Goal: Information Seeking & Learning: Check status

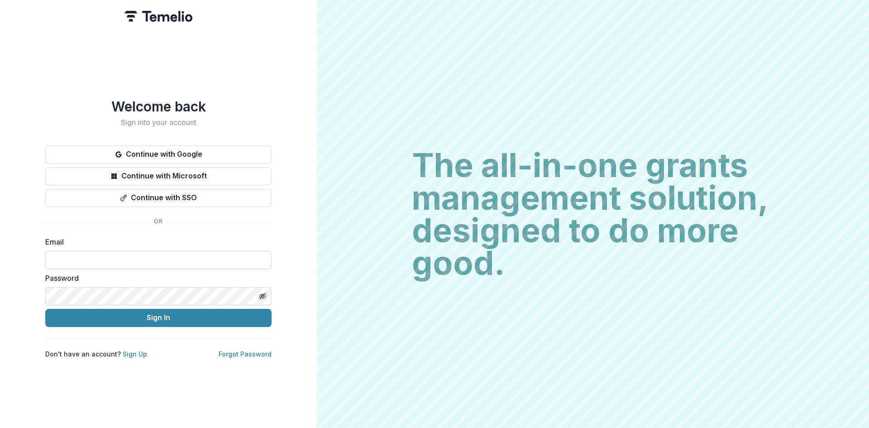
click at [82, 258] on input at bounding box center [158, 260] width 226 height 18
type input "**********"
click at [157, 317] on button "Sign In" at bounding box center [158, 318] width 226 height 18
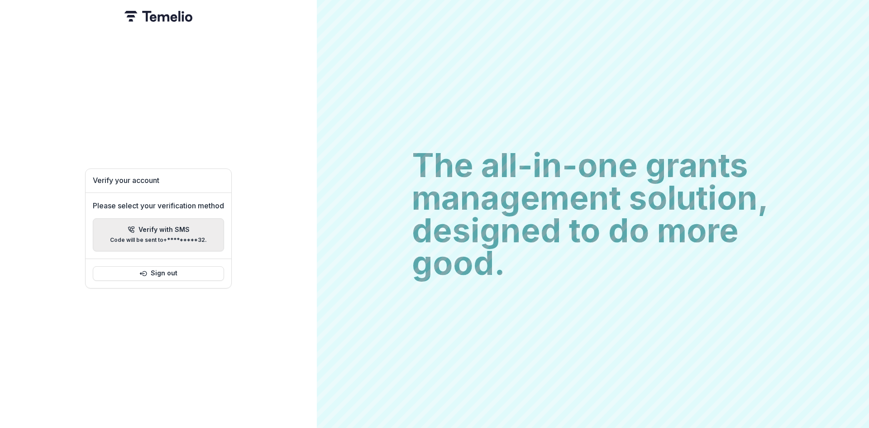
click at [157, 229] on p "Verify with SMS" at bounding box center [164, 230] width 51 height 8
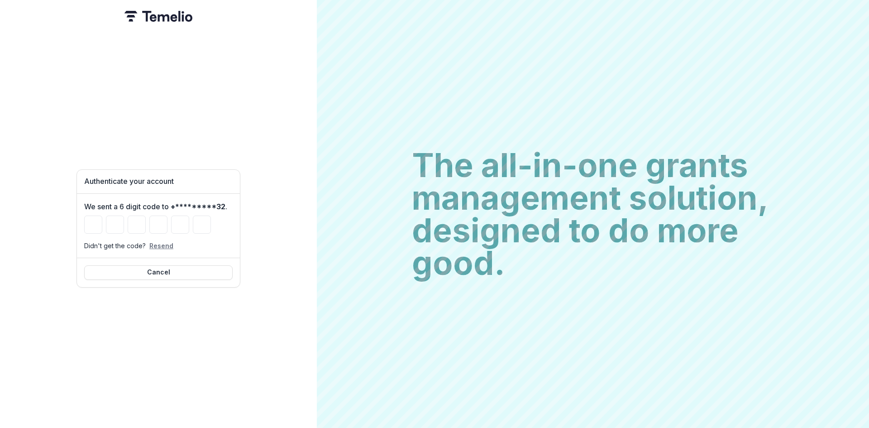
click at [155, 242] on button "Resend" at bounding box center [161, 246] width 24 height 8
click at [94, 219] on input "Please enter your pin code" at bounding box center [93, 224] width 18 height 18
type input "*"
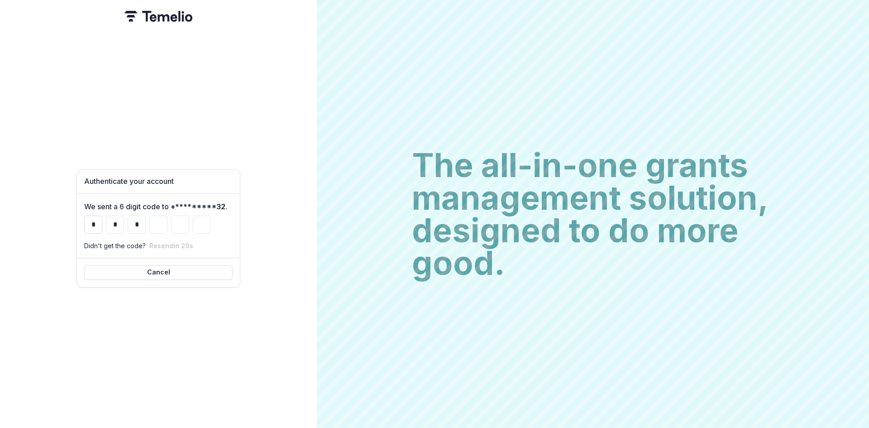
type input "*"
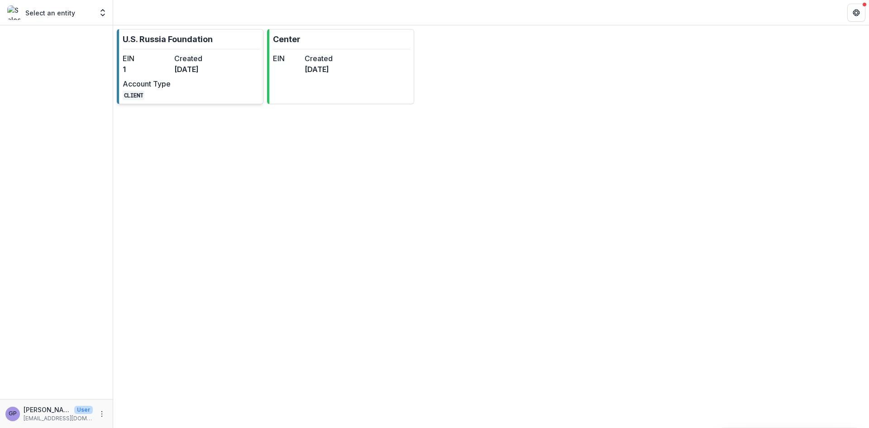
click at [208, 75] on div "EIN 1 Created [DATE] Account Type CLIENT" at bounding box center [173, 76] width 100 height 47
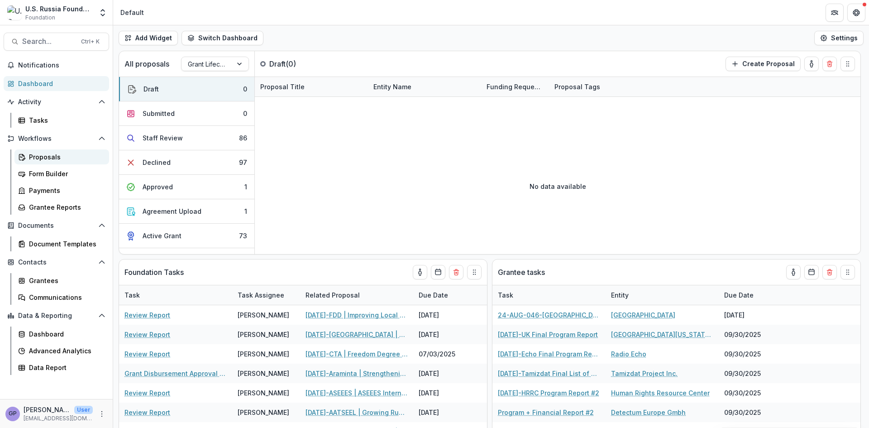
click at [39, 154] on div "Proposals" at bounding box center [65, 157] width 73 height 10
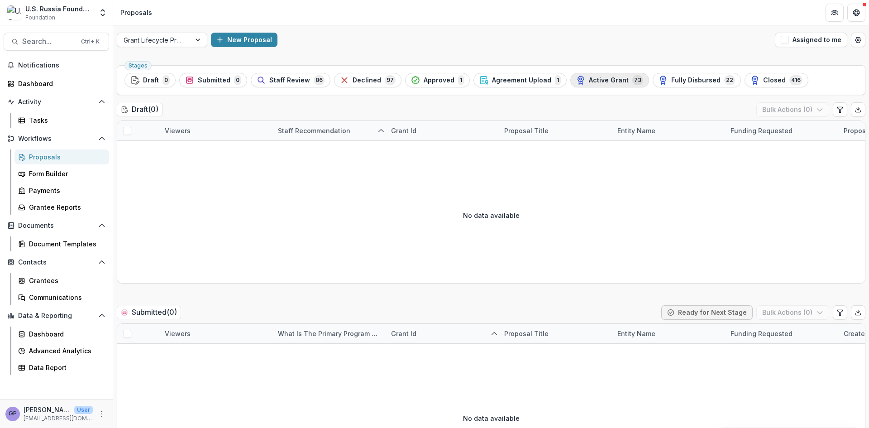
click at [599, 83] on span "Active Grant" at bounding box center [609, 80] width 40 height 8
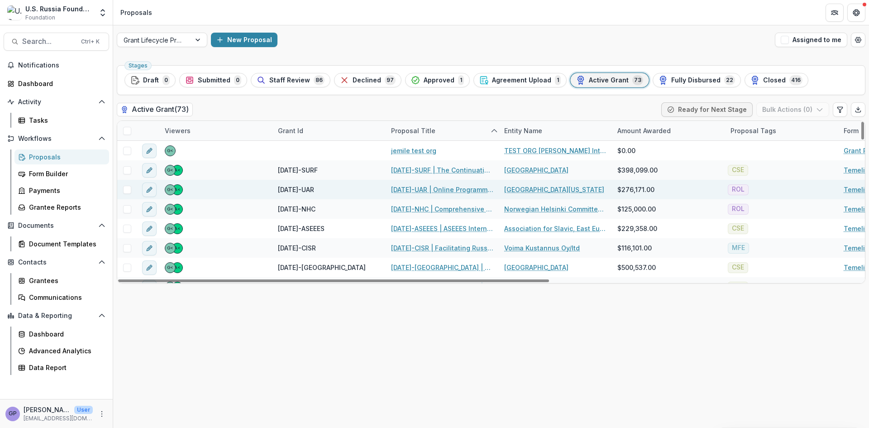
scroll to position [15, 0]
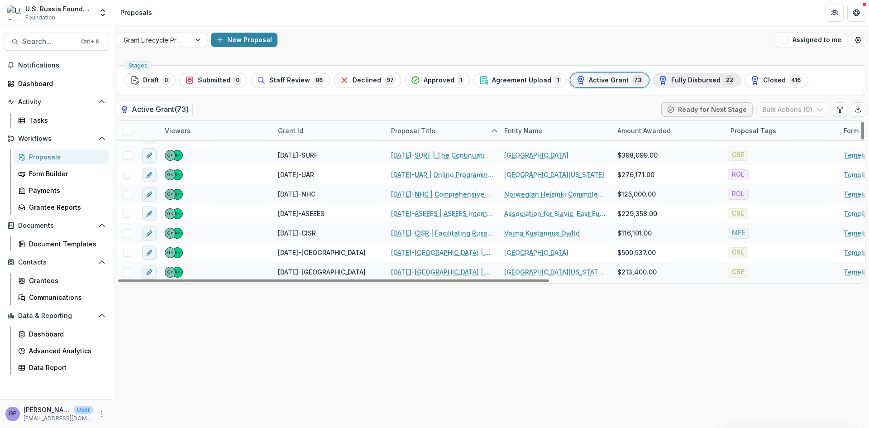
click at [687, 76] on div "Fully Disbursed 22" at bounding box center [697, 80] width 76 height 10
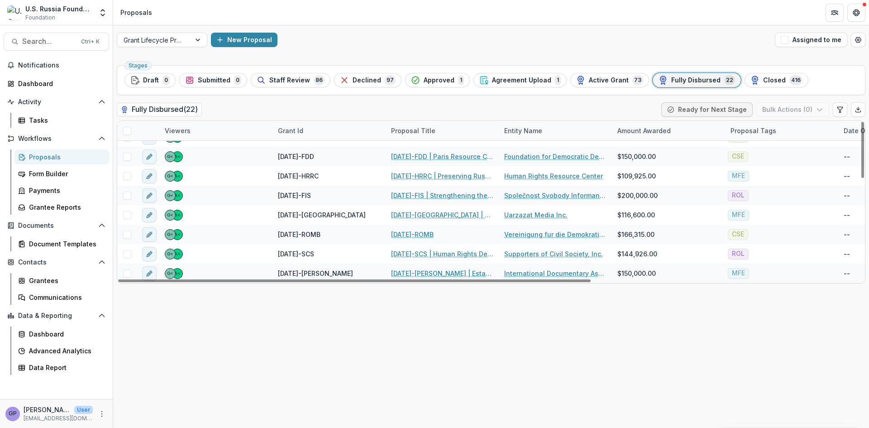
scroll to position [105, 0]
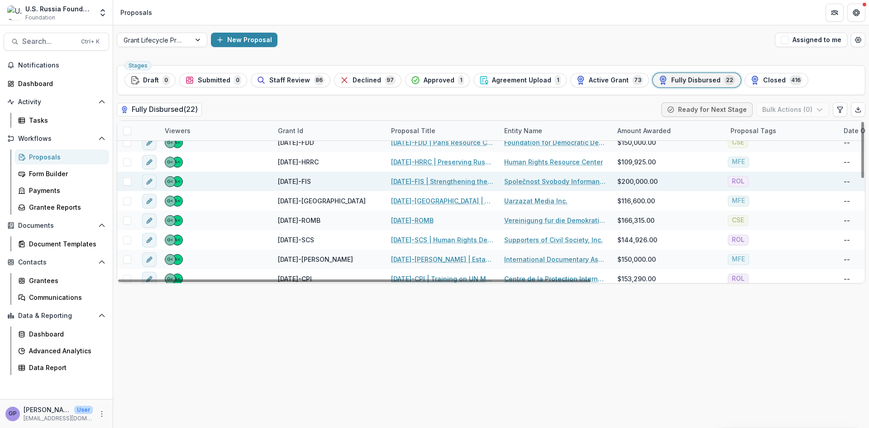
click at [427, 179] on link "[DATE]-FIS | Strengthening the Independence of the Bar [DATE]-FIS" at bounding box center [442, 182] width 102 height 10
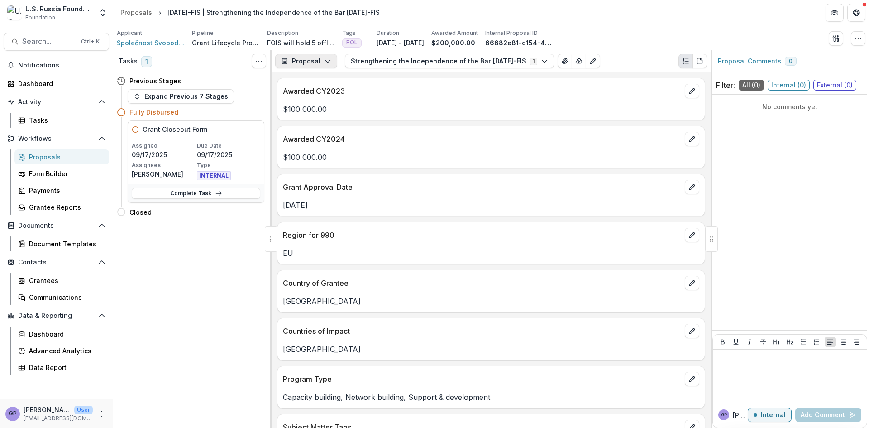
click at [325, 58] on icon "button" at bounding box center [327, 60] width 7 height 7
click at [318, 93] on div "Payments" at bounding box center [334, 97] width 83 height 10
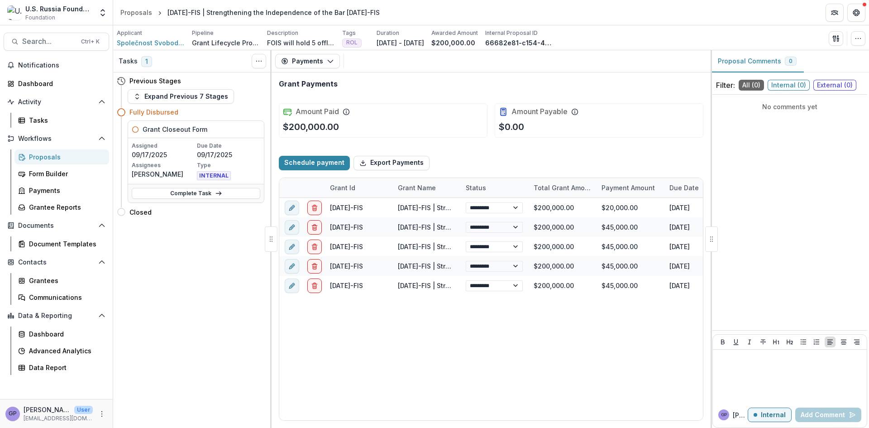
select select "****"
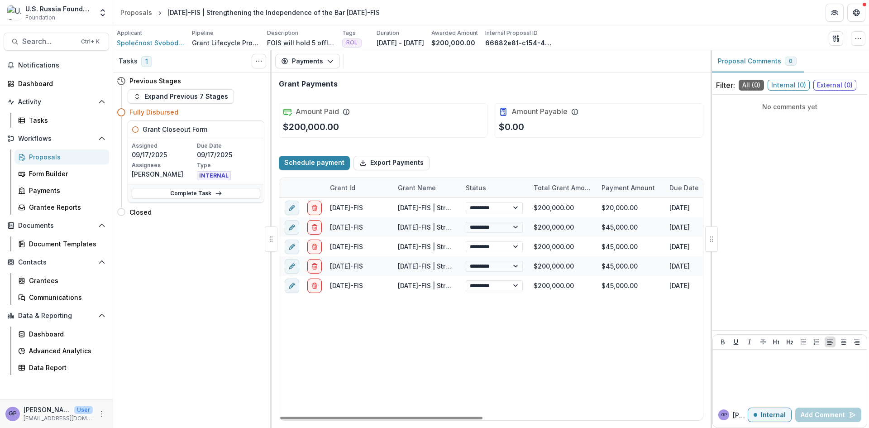
drag, startPoint x: 443, startPoint y: 418, endPoint x: 429, endPoint y: 391, distance: 30.8
click at [435, 416] on div at bounding box center [381, 417] width 202 height 3
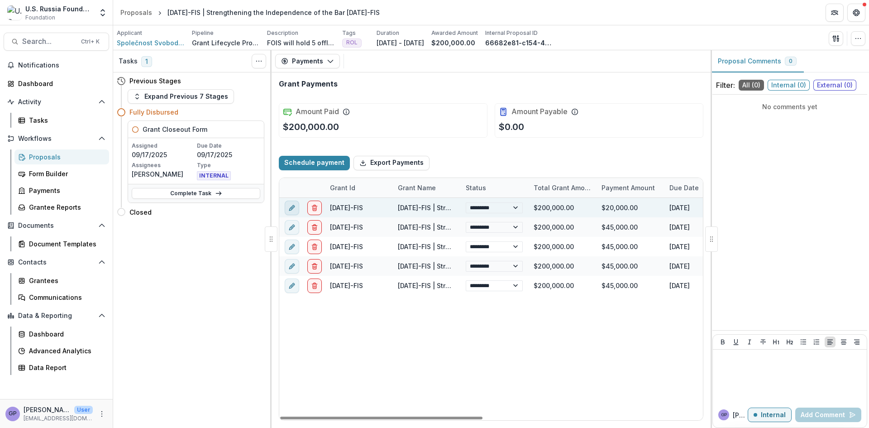
click at [294, 206] on icon "edit" at bounding box center [291, 207] width 7 height 7
select select "****"
select select "**********"
select select "****"
select select "**********"
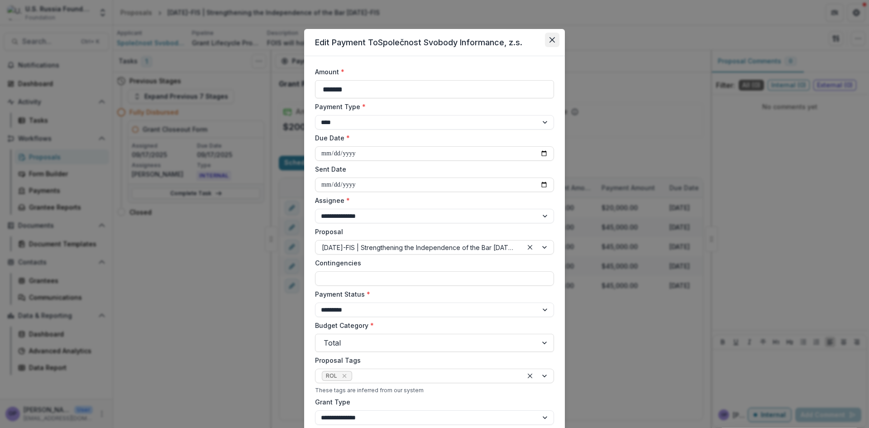
click at [550, 41] on icon "Close" at bounding box center [552, 39] width 5 height 5
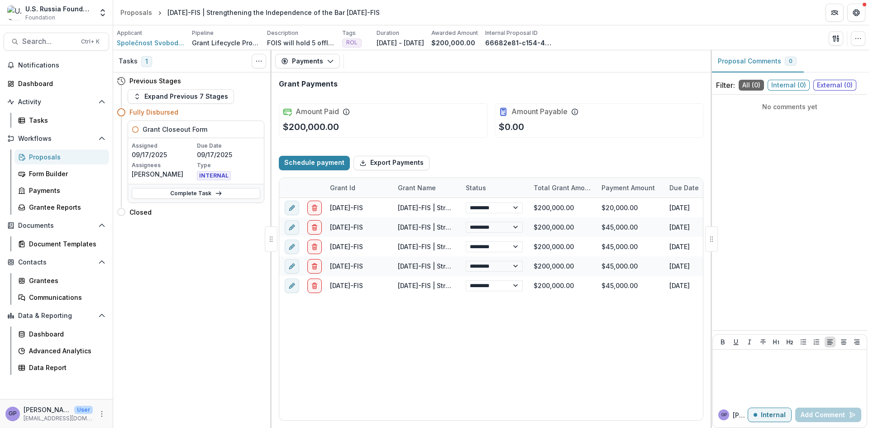
select select "****"
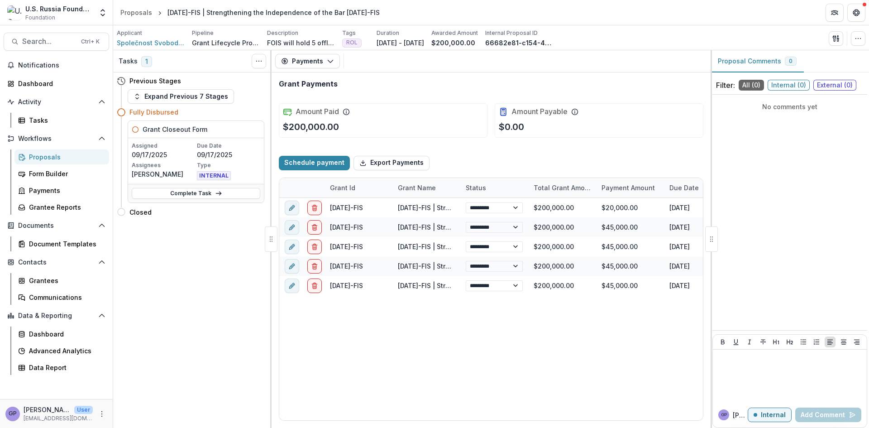
select select "****"
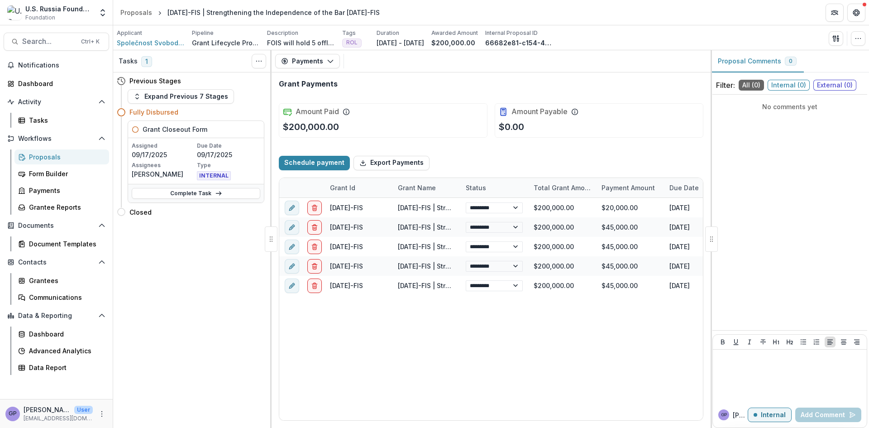
select select "****"
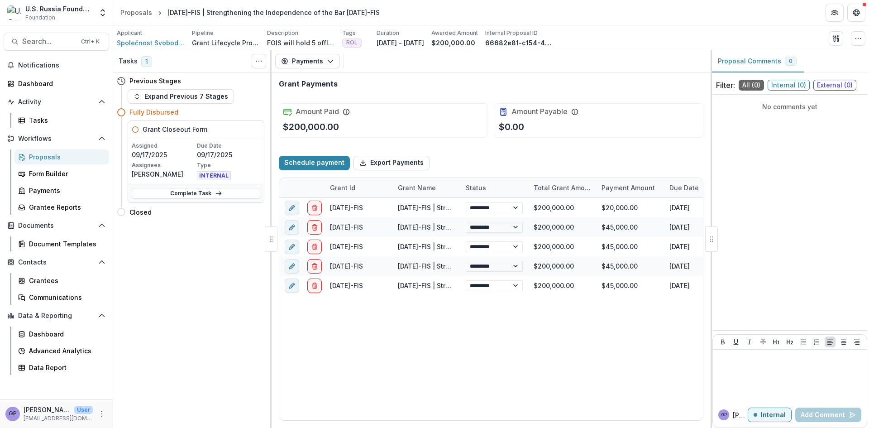
select select "****"
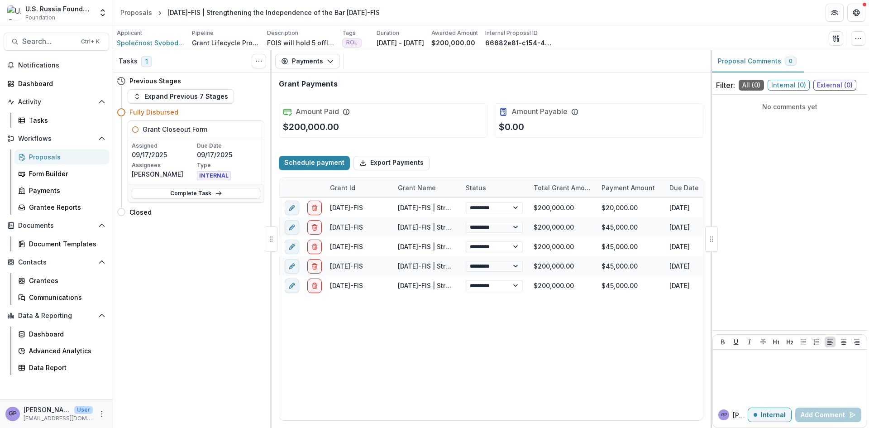
select select "****"
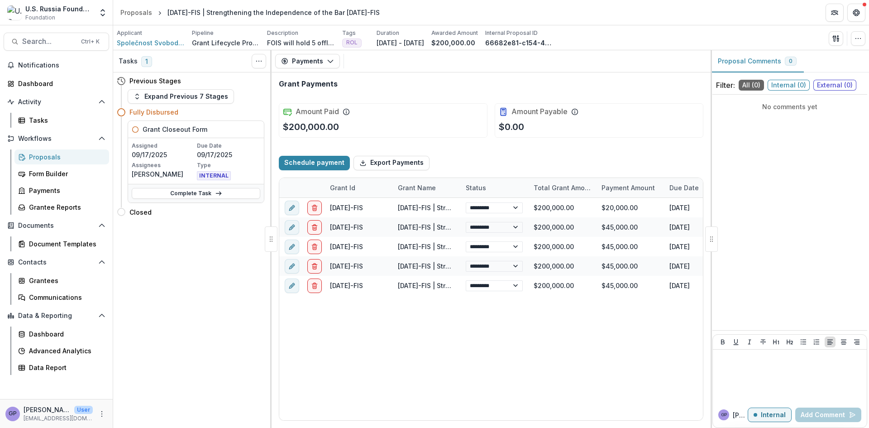
select select "****"
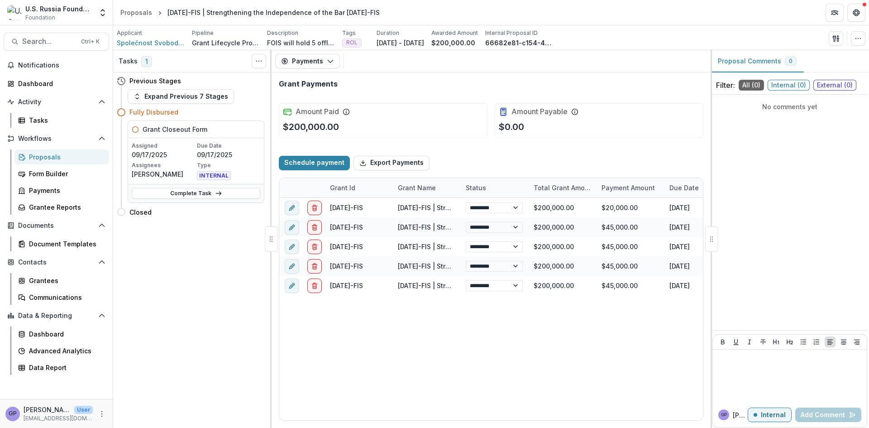
click at [45, 157] on div "Proposals" at bounding box center [65, 157] width 73 height 10
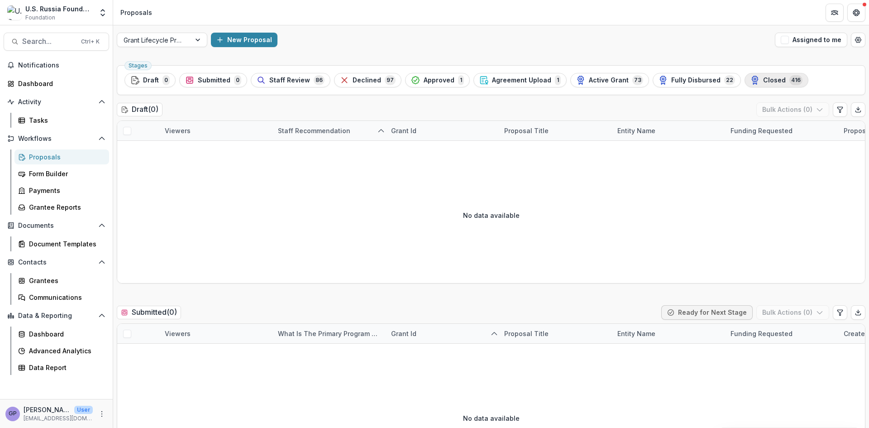
click at [763, 76] on span "Closed" at bounding box center [774, 80] width 23 height 8
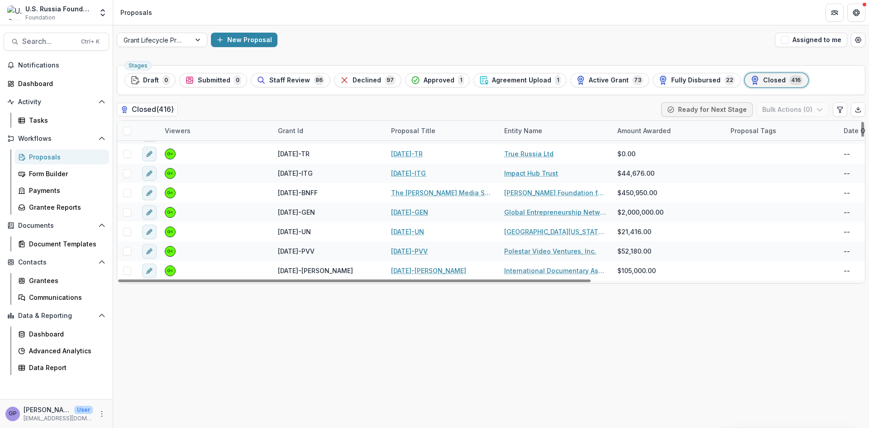
scroll to position [2973, 0]
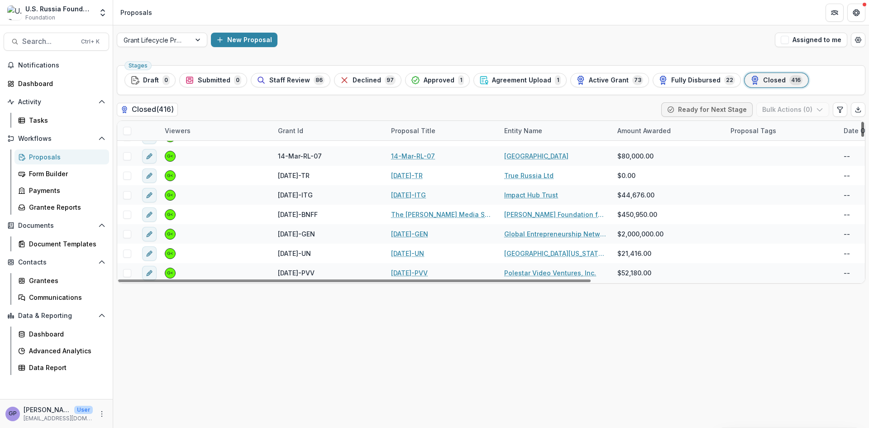
drag, startPoint x: 864, startPoint y: 182, endPoint x: 860, endPoint y: 109, distance: 73.4
click at [861, 122] on div at bounding box center [862, 129] width 3 height 15
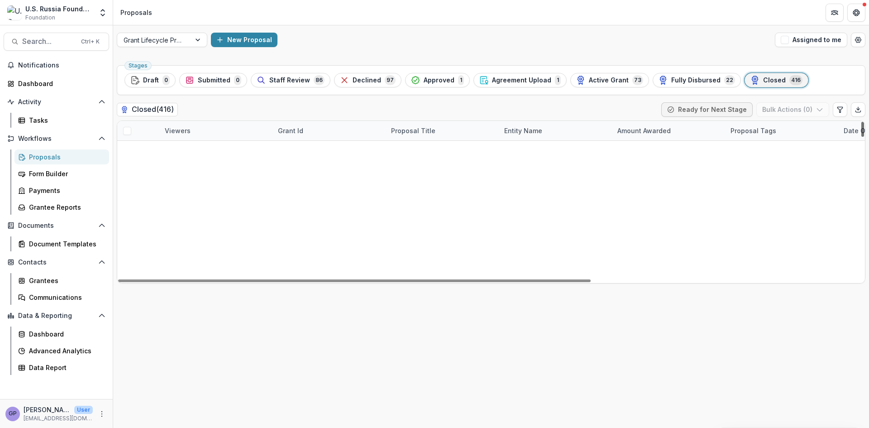
scroll to position [0, 0]
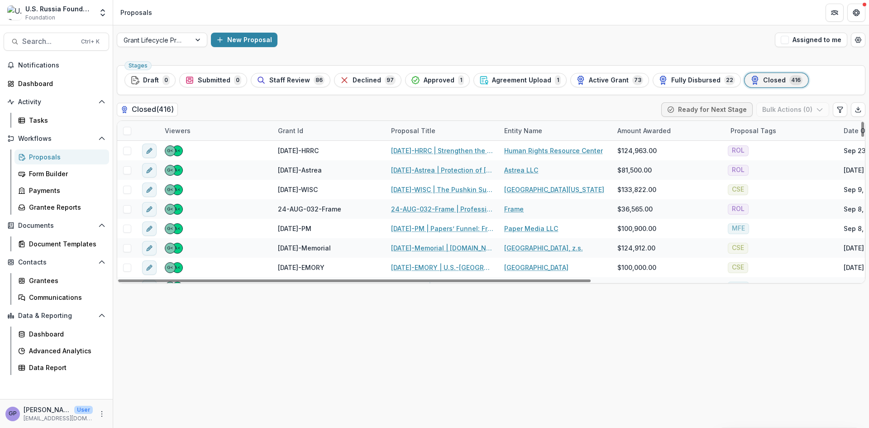
click at [417, 127] on div "Proposal Title" at bounding box center [413, 131] width 55 height 10
click at [418, 184] on span "Sort Descending" at bounding box center [430, 186] width 53 height 8
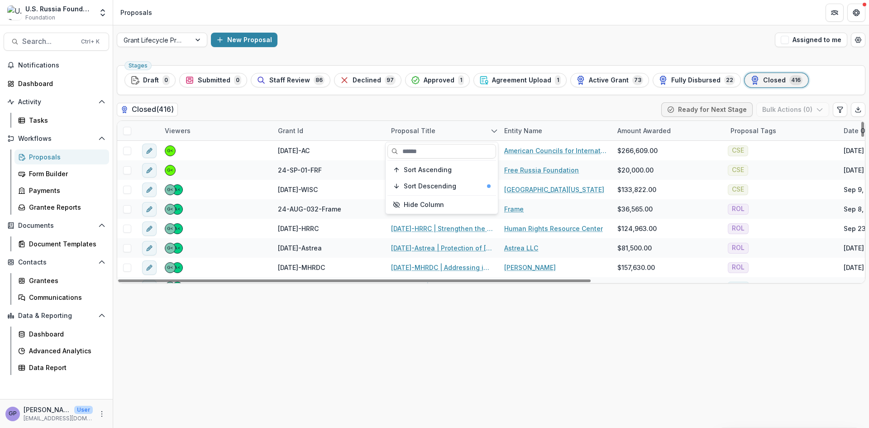
click at [514, 307] on div "Stages Draft 0 Submitted 0 Staff Review 86 Declined 97 Approved 1 Agreement Upl…" at bounding box center [491, 245] width 756 height 366
click at [410, 129] on div "Proposal Title" at bounding box center [413, 131] width 55 height 10
click at [421, 169] on span "Sort Ascending" at bounding box center [428, 170] width 48 height 8
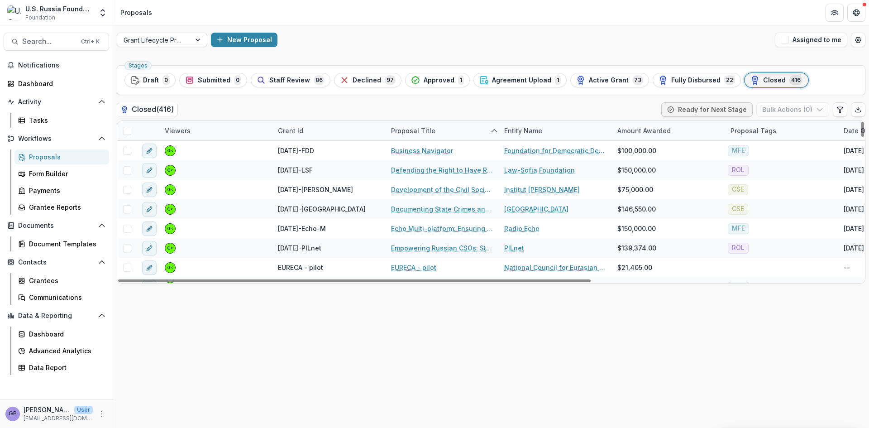
click at [583, 322] on div "Stages Draft 0 Submitted 0 Staff Review 86 Declined 97 Approved 1 Agreement Upl…" at bounding box center [491, 245] width 756 height 366
click at [435, 132] on div "Proposal Title" at bounding box center [413, 131] width 55 height 10
click at [298, 133] on div "Grant Id" at bounding box center [290, 131] width 36 height 10
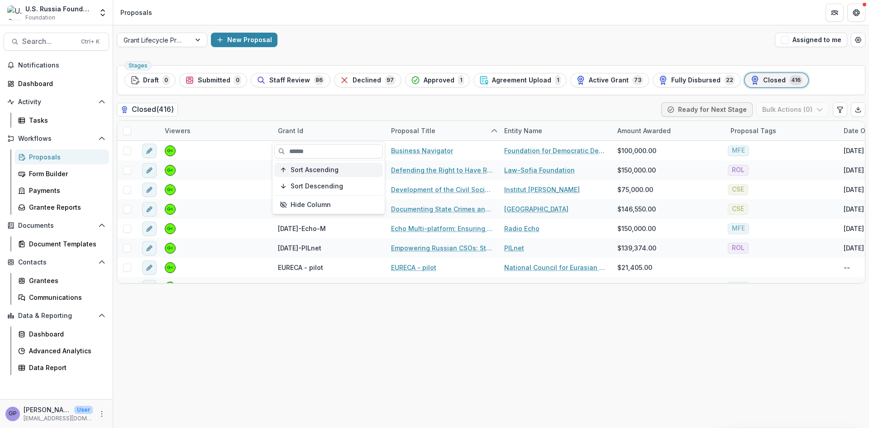
click at [292, 168] on span "Sort Ascending" at bounding box center [315, 170] width 48 height 8
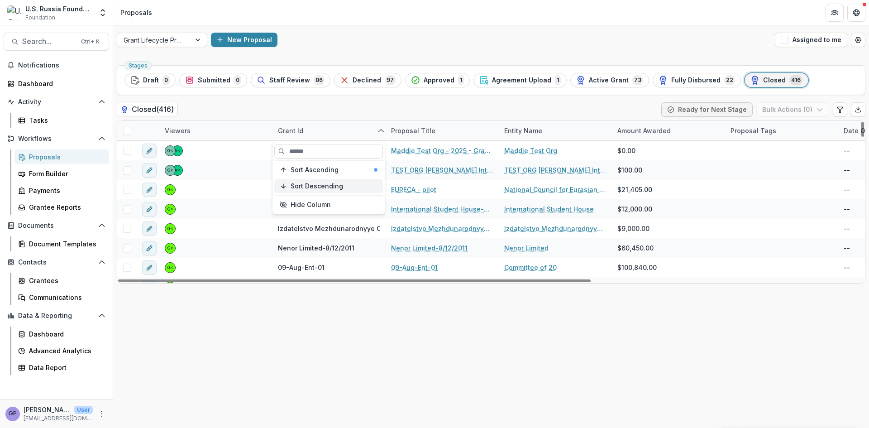
click at [315, 185] on span "Sort Descending" at bounding box center [317, 186] width 53 height 8
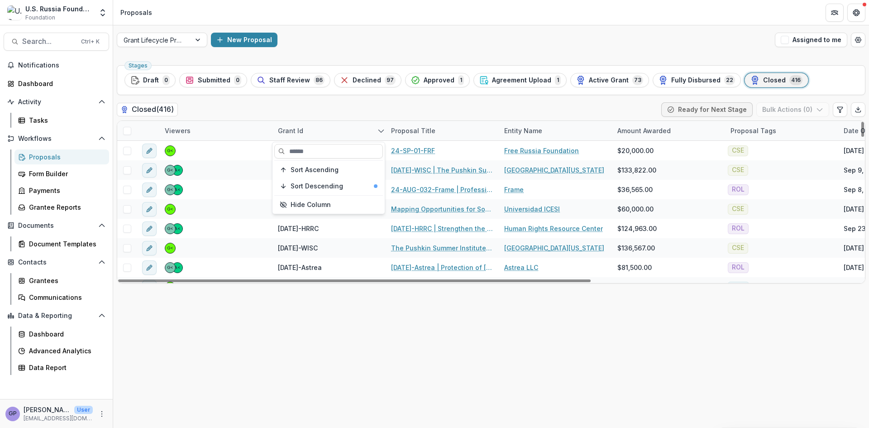
click at [419, 367] on div "Stages Draft 0 Submitted 0 Staff Review 86 Declined 97 Approved 1 Agreement Upl…" at bounding box center [491, 245] width 756 height 366
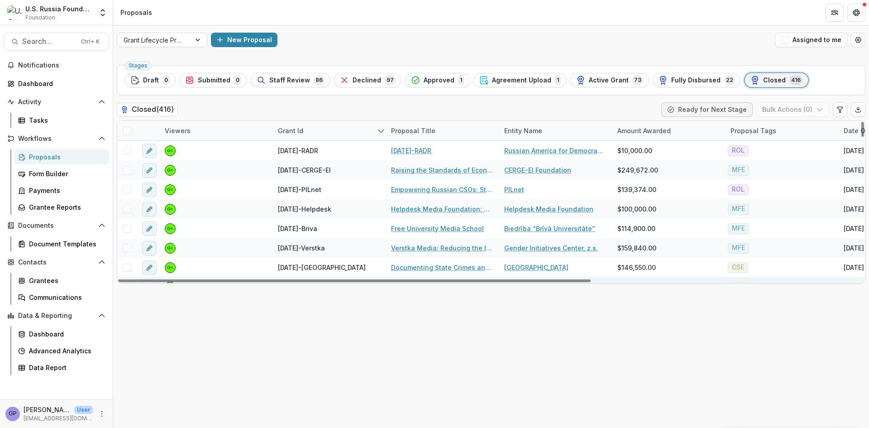
scroll to position [272, 0]
click at [595, 79] on span "Active Grant" at bounding box center [609, 80] width 40 height 8
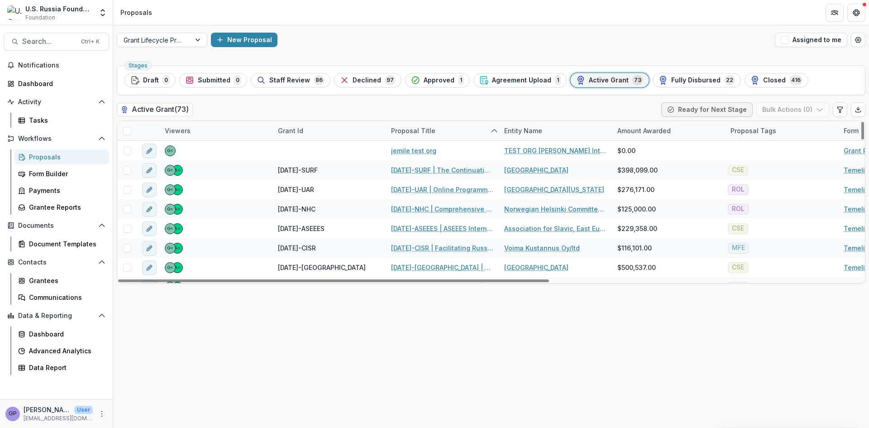
click at [419, 129] on div "Proposal Title" at bounding box center [413, 131] width 55 height 10
click at [456, 184] on div "Sort Descending" at bounding box center [447, 186] width 87 height 8
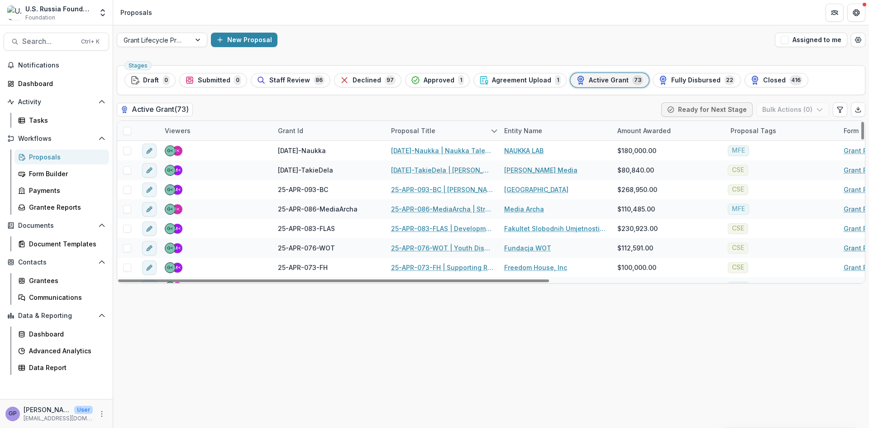
drag, startPoint x: 458, startPoint y: 318, endPoint x: 458, endPoint y: 299, distance: 19.0
click at [457, 318] on div "Stages Draft 0 Submitted 0 Staff Review 86 Declined 97 Approved 1 Agreement Upl…" at bounding box center [491, 245] width 756 height 366
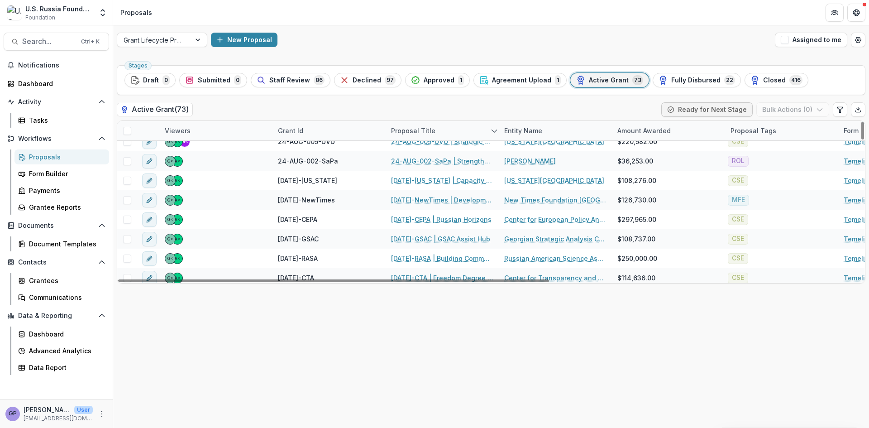
scroll to position [981, 0]
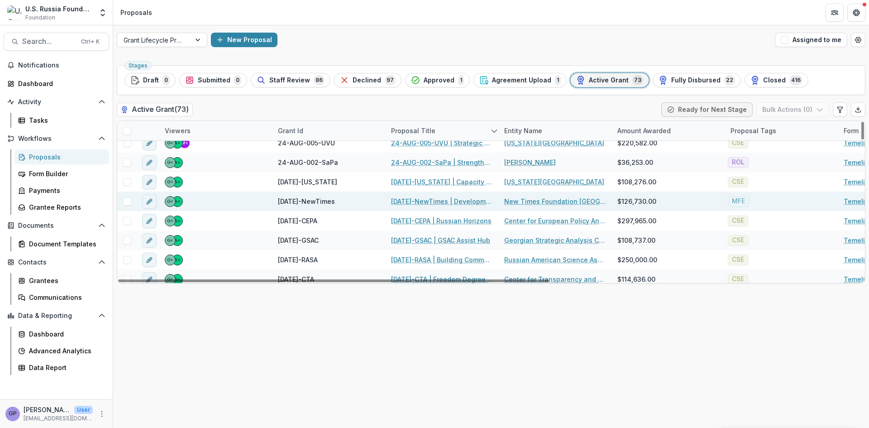
click at [429, 199] on link "[DATE]-NewTimes | Development of the New Times Multimedia Portal" at bounding box center [442, 201] width 102 height 10
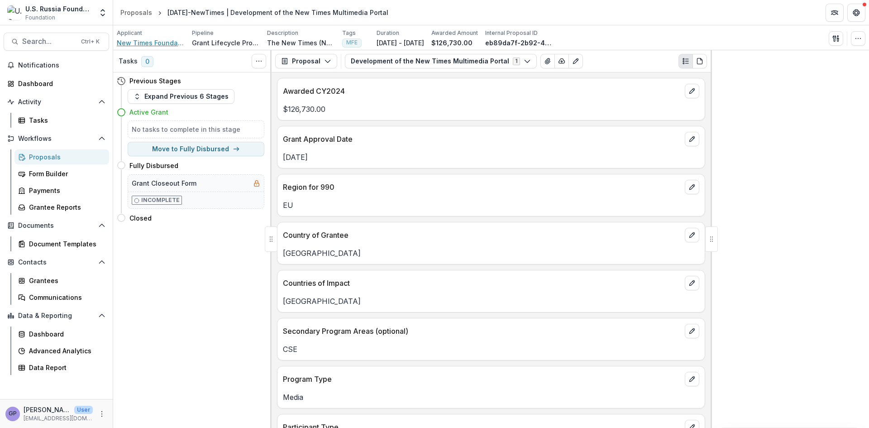
click at [165, 39] on span "New Times Foundation [GEOGRAPHIC_DATA]" at bounding box center [151, 43] width 68 height 10
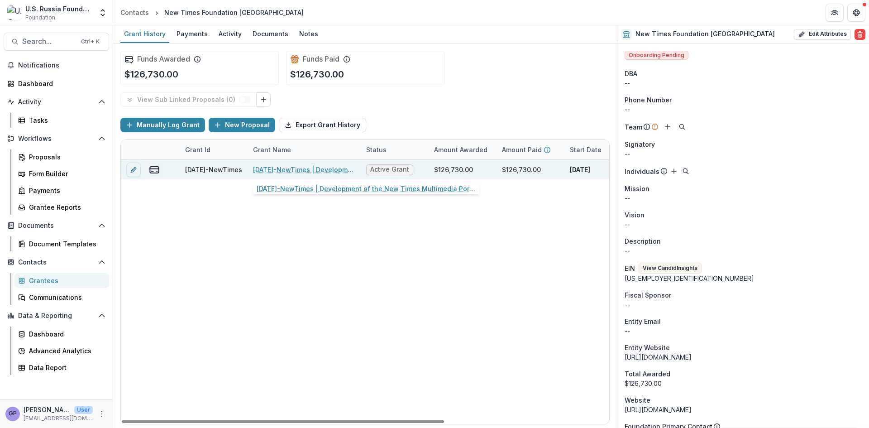
click at [296, 168] on link "[DATE]-NewTimes | Development of the New Times Multimedia Portal" at bounding box center [304, 170] width 102 height 10
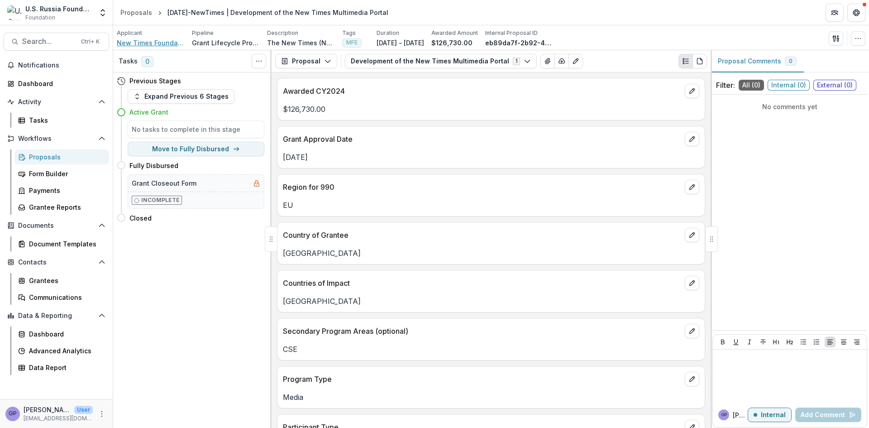
click at [127, 39] on span "New Times Foundation [GEOGRAPHIC_DATA]" at bounding box center [151, 43] width 68 height 10
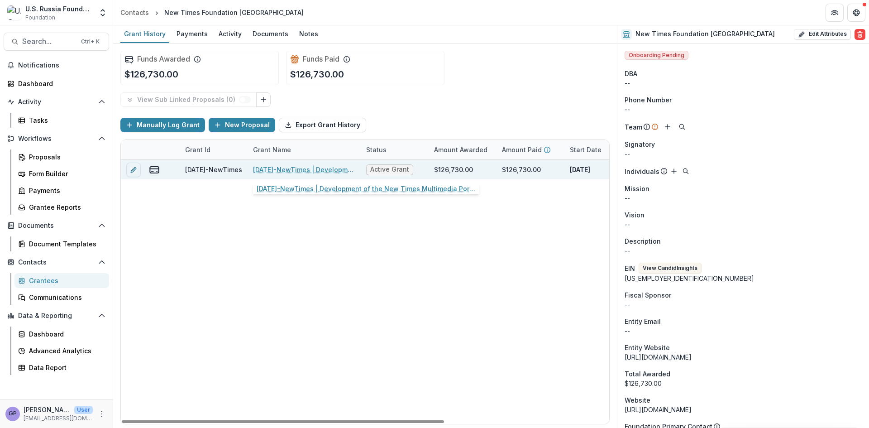
click at [278, 168] on link "[DATE]-NewTimes | Development of the New Times Multimedia Portal" at bounding box center [304, 170] width 102 height 10
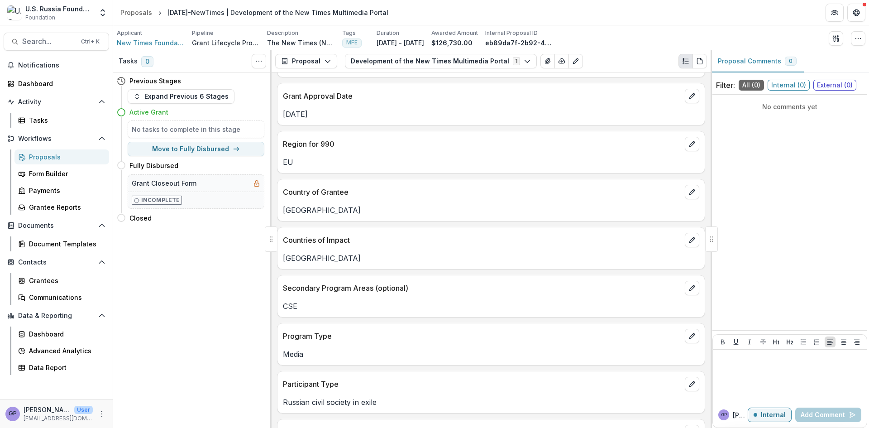
scroll to position [25, 0]
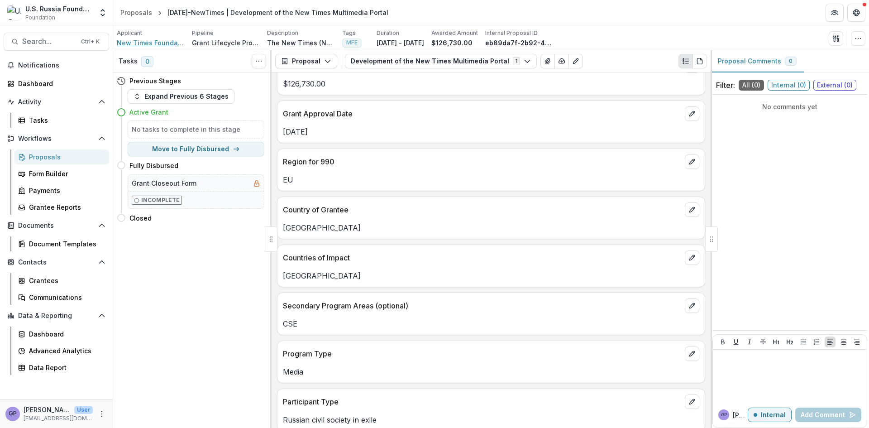
click at [144, 39] on span "New Times Foundation [GEOGRAPHIC_DATA]" at bounding box center [151, 43] width 68 height 10
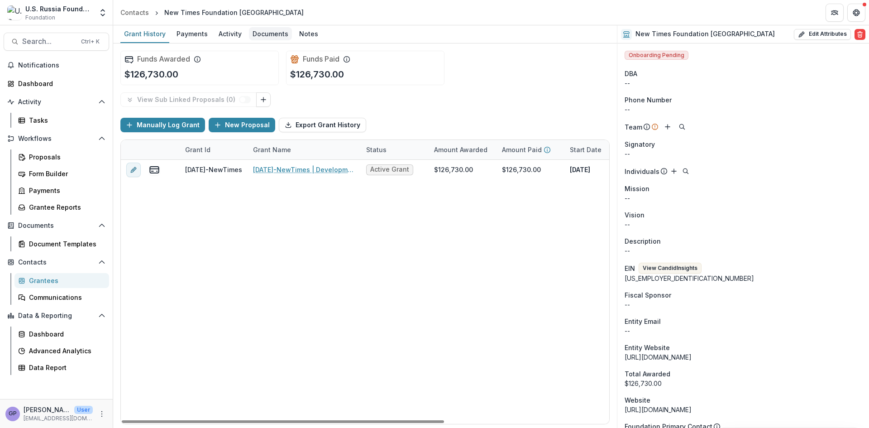
click at [265, 32] on div "Documents" at bounding box center [270, 33] width 43 height 13
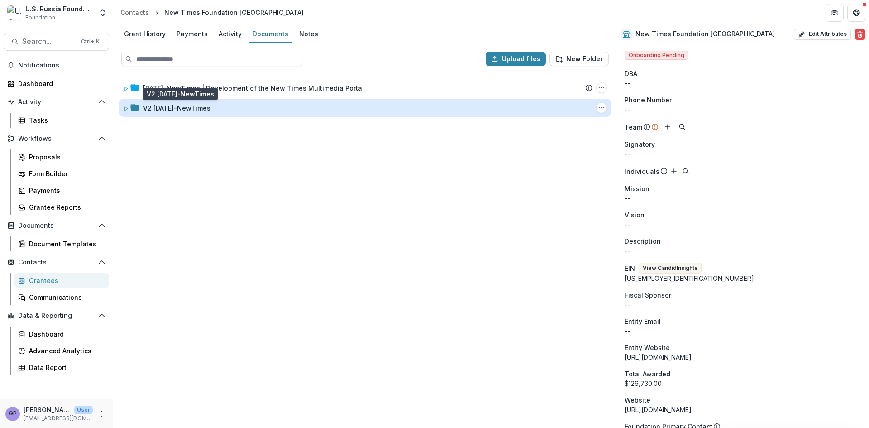
click at [172, 108] on div "V2 [DATE]-NewTimes" at bounding box center [176, 108] width 67 height 10
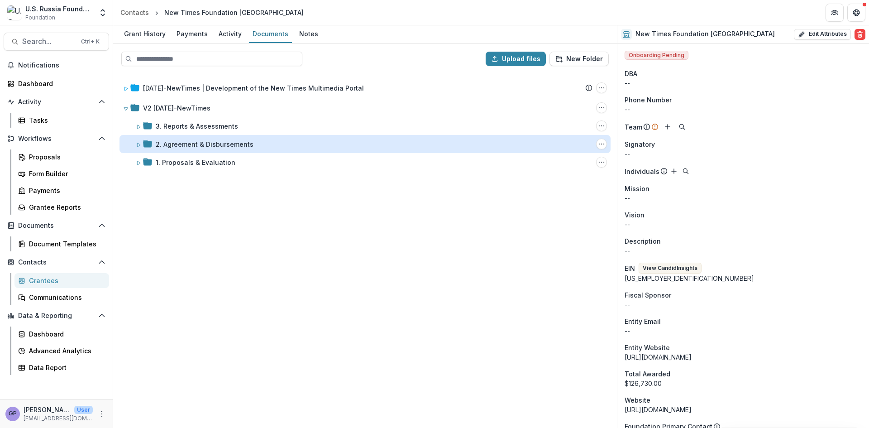
click at [208, 146] on div "2. Agreement & Disbursements" at bounding box center [205, 144] width 98 height 10
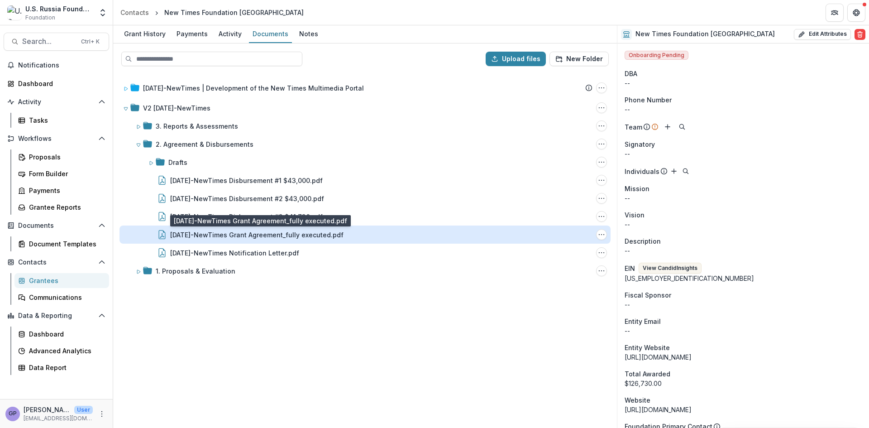
click at [293, 234] on div "[DATE]-NewTimes Grant Agreement_fully executed.pdf" at bounding box center [256, 235] width 173 height 10
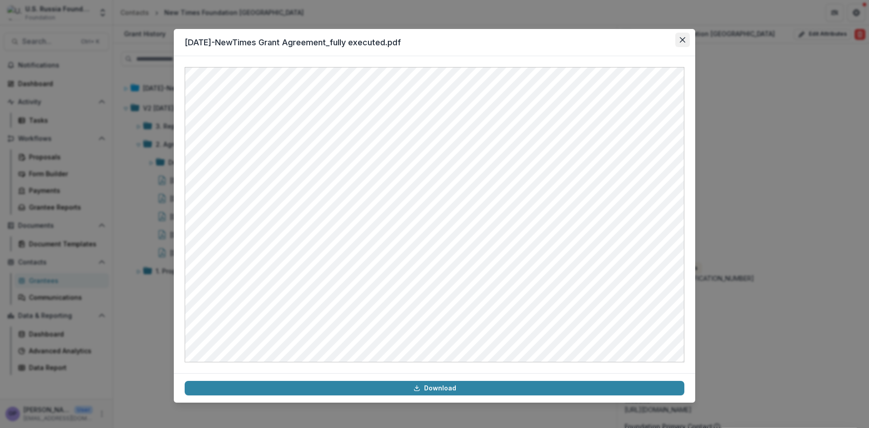
click at [685, 41] on icon "Close" at bounding box center [682, 39] width 5 height 5
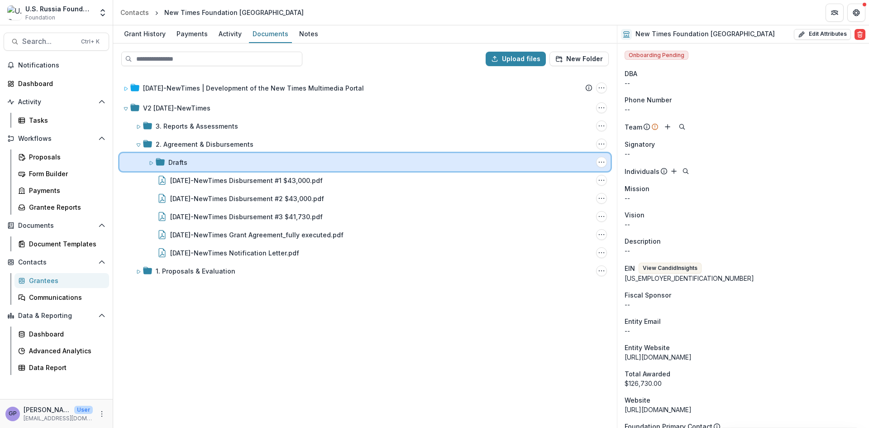
click at [159, 163] on icon at bounding box center [160, 161] width 9 height 7
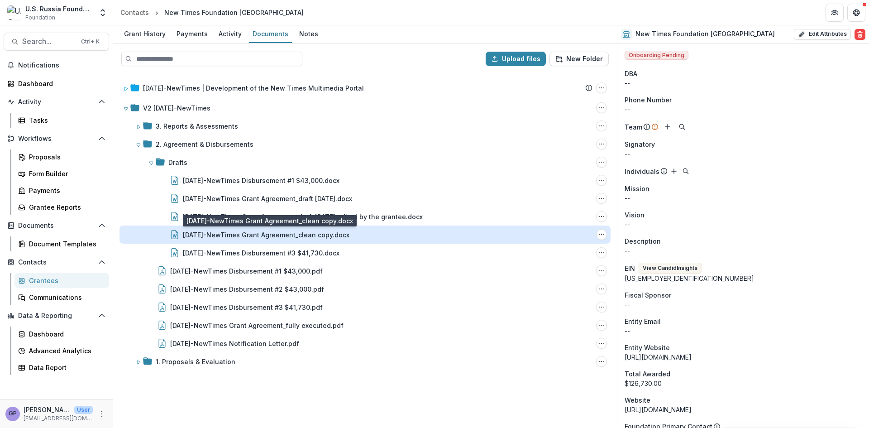
click at [260, 235] on div "[DATE]-NewTimes Grant Agreement_clean copy.docx" at bounding box center [266, 235] width 167 height 10
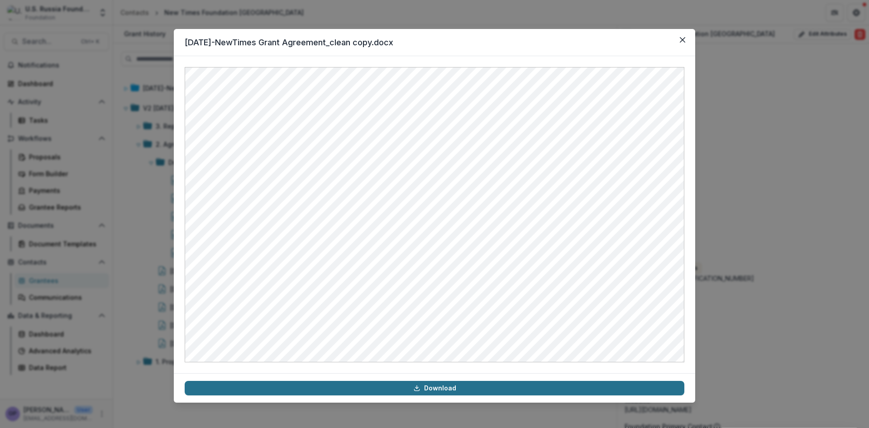
click at [456, 385] on link "Download" at bounding box center [435, 388] width 500 height 14
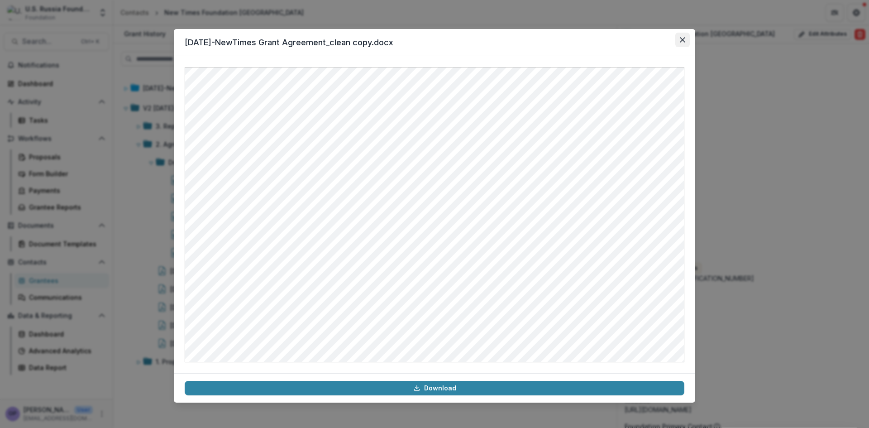
click at [685, 35] on button "Close" at bounding box center [682, 40] width 14 height 14
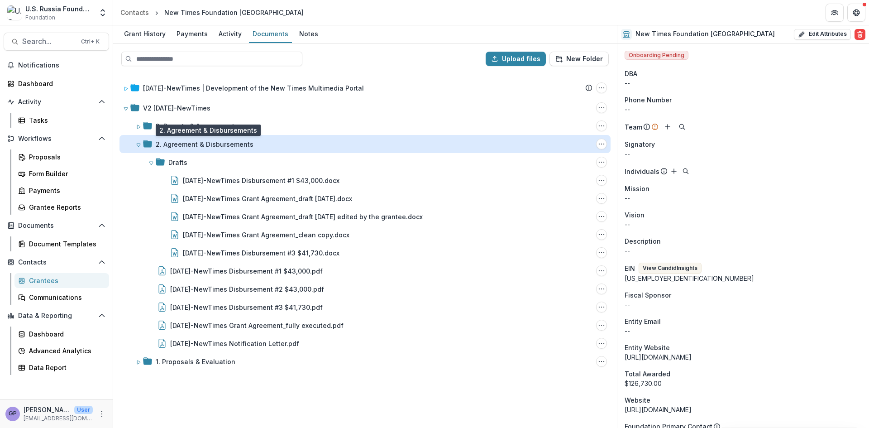
click at [174, 141] on div "2. Agreement & Disbursements" at bounding box center [205, 144] width 98 height 10
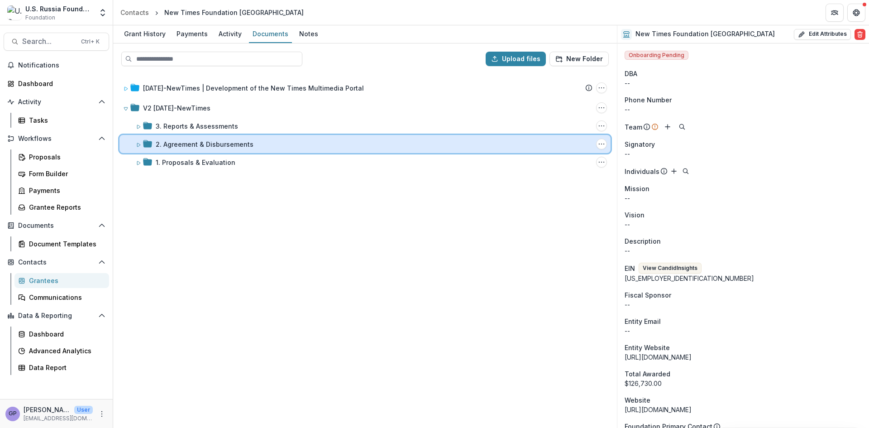
click at [139, 146] on icon at bounding box center [138, 144] width 5 height 5
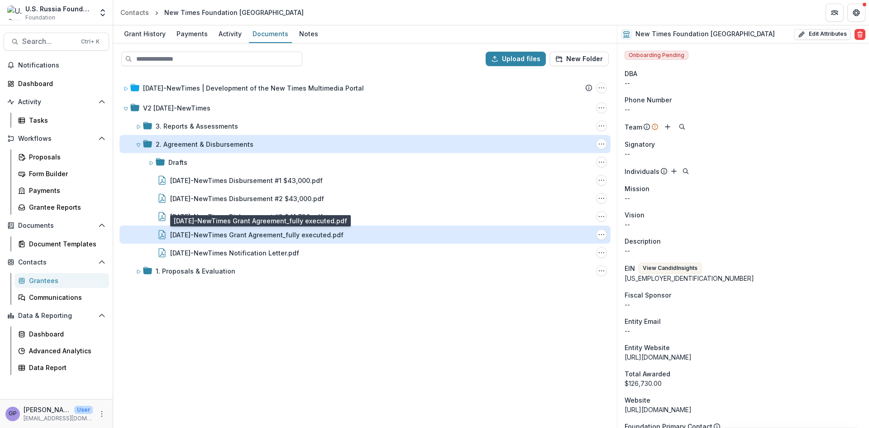
click at [230, 233] on div "[DATE]-NewTimes Grant Agreement_fully executed.pdf" at bounding box center [256, 235] width 173 height 10
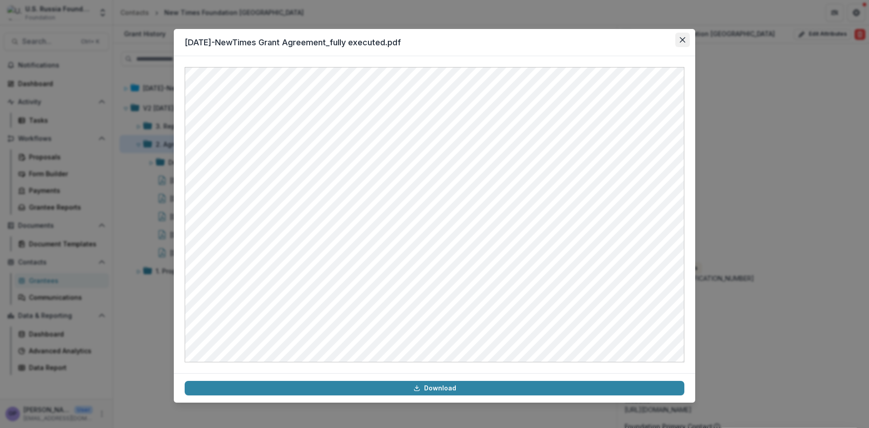
click at [683, 39] on icon "Close" at bounding box center [682, 39] width 5 height 5
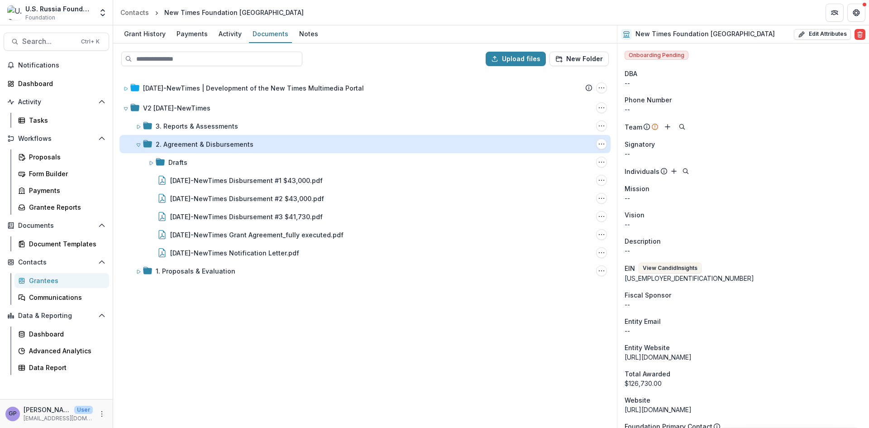
click at [390, 324] on div "[DATE]-NewTimes | Development of the New Times Multimedia Portal Submission Tem…" at bounding box center [365, 250] width 502 height 354
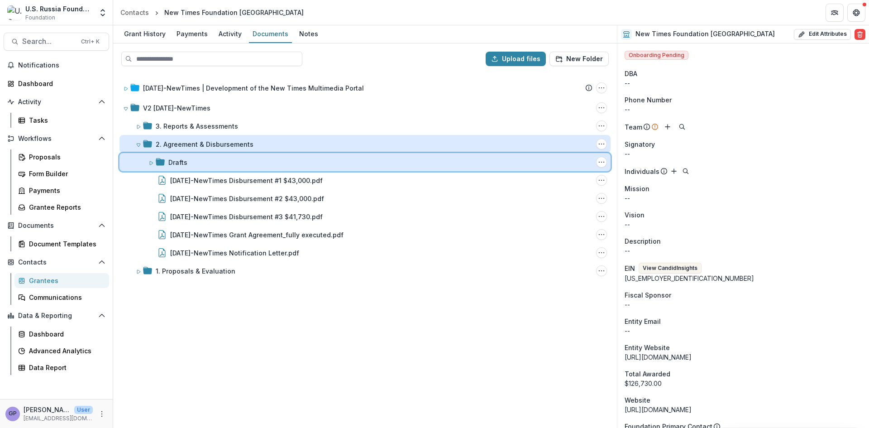
click at [153, 162] on icon at bounding box center [150, 162] width 5 height 5
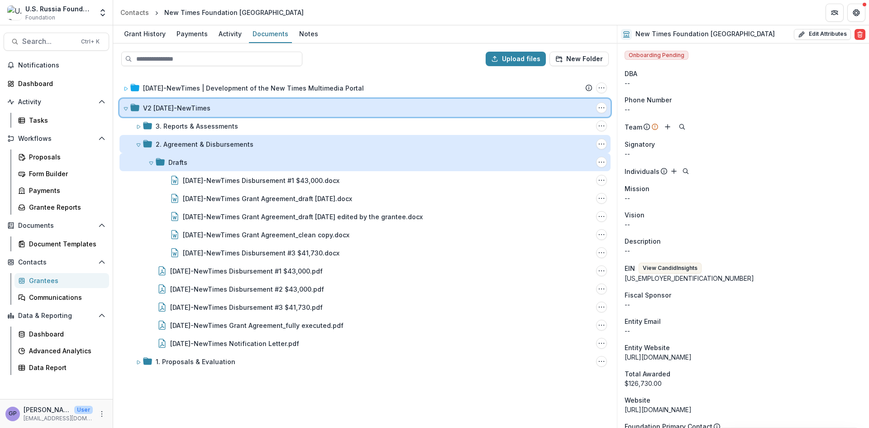
click at [125, 111] on span at bounding box center [125, 108] width 5 height 10
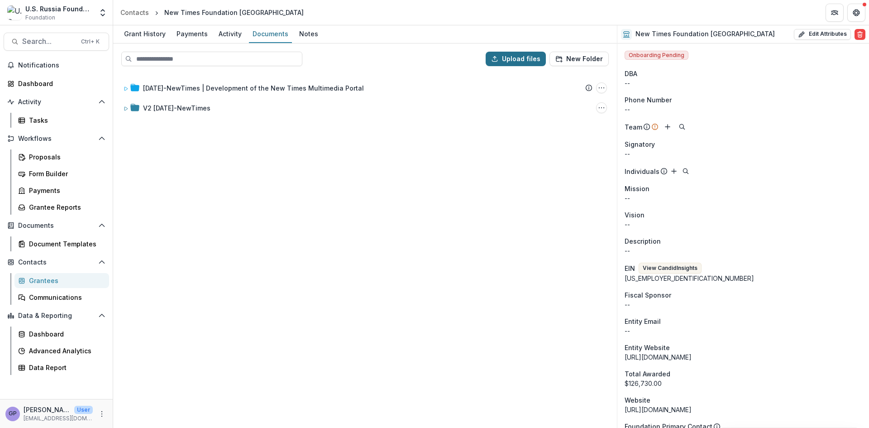
click at [510, 58] on button "Upload files" at bounding box center [516, 59] width 60 height 14
type input "**********"
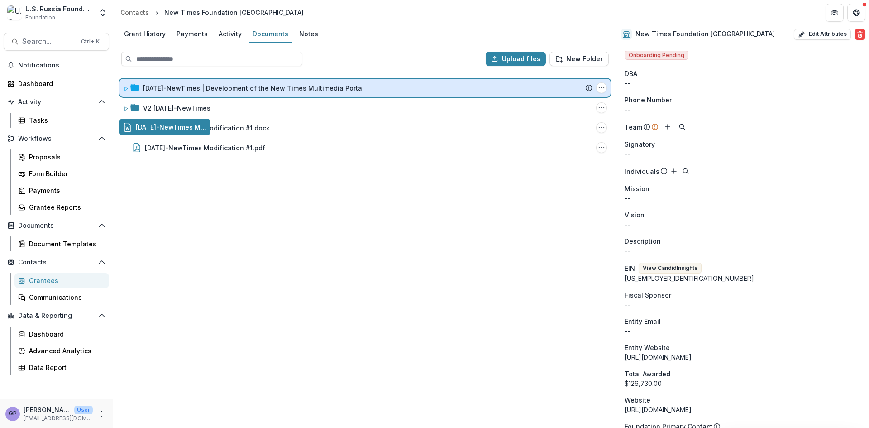
drag, startPoint x: 159, startPoint y: 126, endPoint x: 196, endPoint y: 91, distance: 51.9
click at [196, 91] on div "Upload files New Folder [DATE]-NewTimes | Development of the New Times Multimed…" at bounding box center [365, 235] width 504 height 384
drag, startPoint x: 180, startPoint y: 124, endPoint x: 212, endPoint y: 86, distance: 49.7
click at [212, 86] on div "Upload files New Folder [DATE]-NewTimes | Development of the New Times Multimed…" at bounding box center [365, 235] width 504 height 384
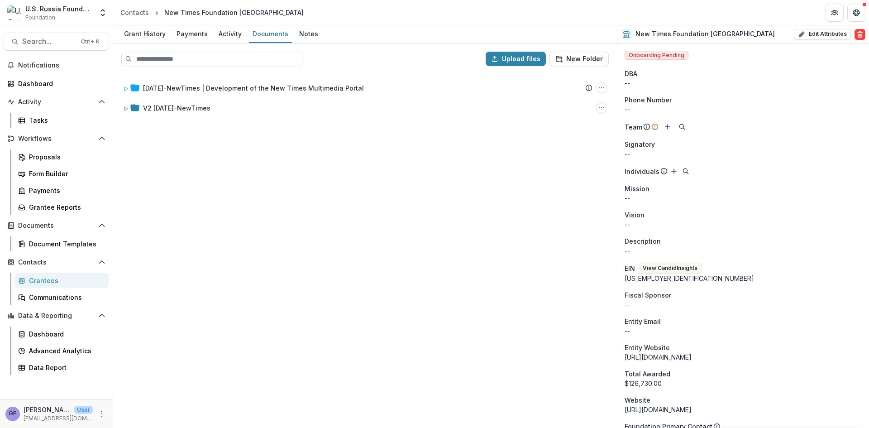
click at [270, 273] on div "[DATE]-NewTimes | Development of the New Times Multimedia Portal Submission Tem…" at bounding box center [365, 250] width 502 height 354
click at [41, 156] on div "Proposals" at bounding box center [65, 157] width 73 height 10
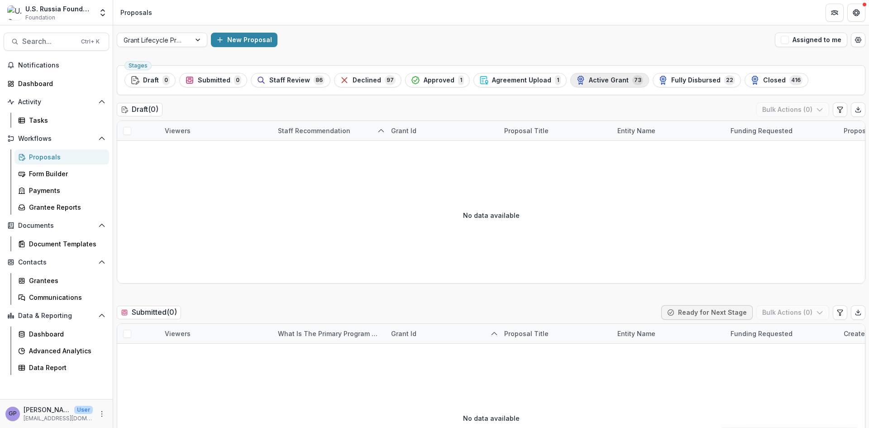
click at [604, 79] on span "Active Grant" at bounding box center [609, 80] width 40 height 8
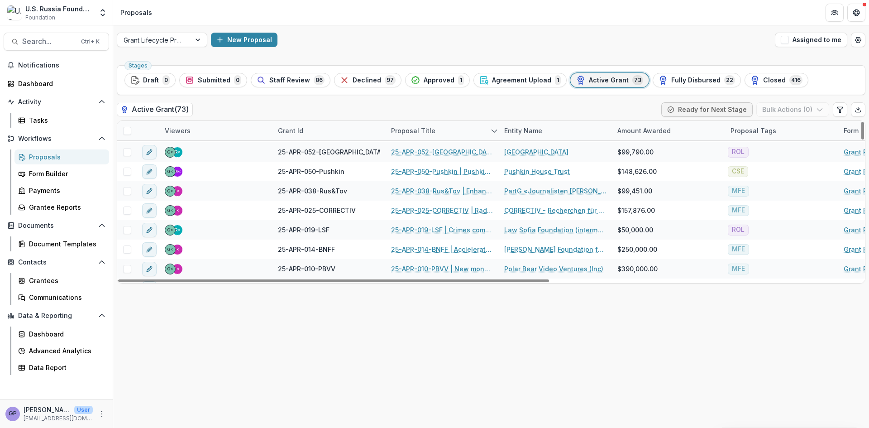
scroll to position [257, 0]
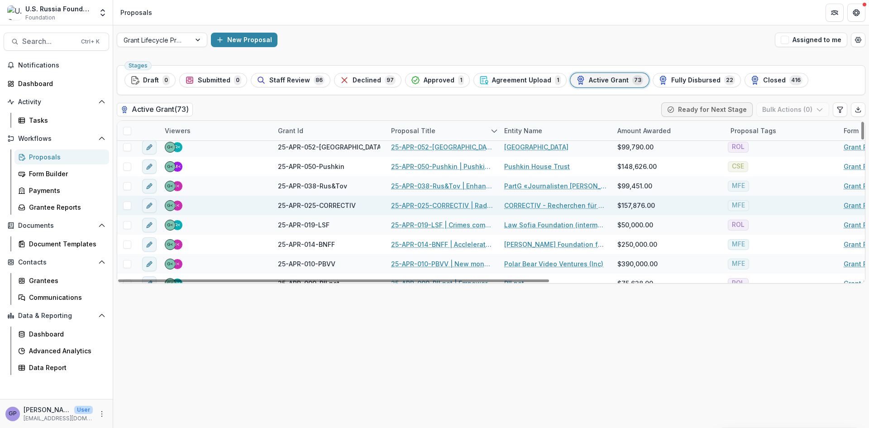
click at [428, 203] on link "25-APR-025-CORRECTIV | Radio [PERSON_NAME] 2.0: Next Gen" at bounding box center [442, 206] width 102 height 10
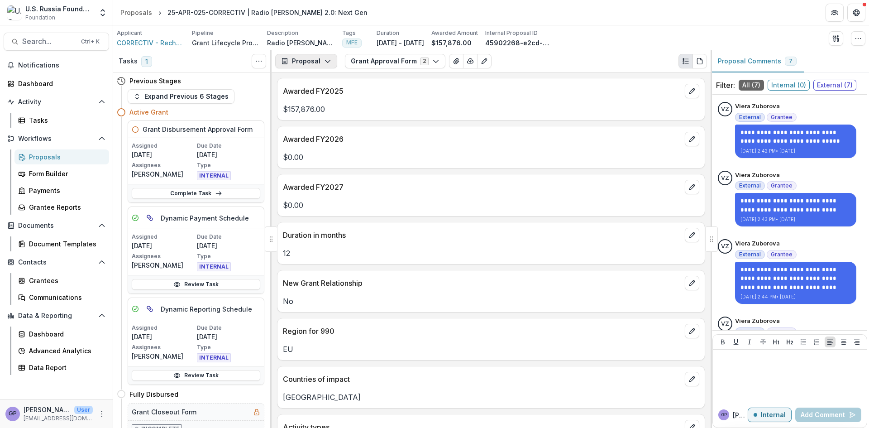
click at [327, 60] on icon "button" at bounding box center [327, 60] width 7 height 7
click at [323, 95] on div "Payments" at bounding box center [334, 97] width 83 height 10
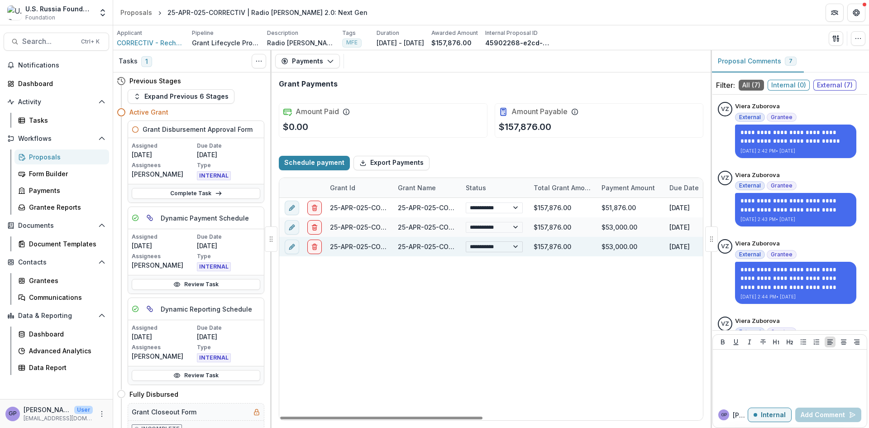
click at [516, 246] on select "**********" at bounding box center [494, 246] width 57 height 11
click at [466, 241] on select "**********" at bounding box center [494, 246] width 57 height 11
select select "**********"
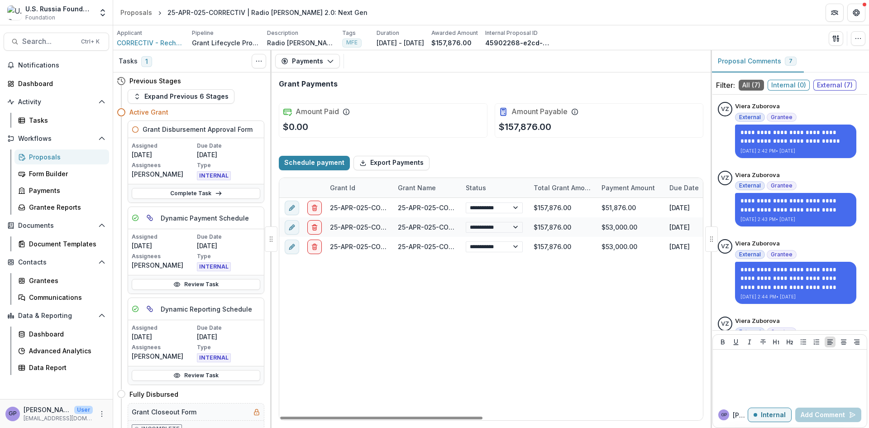
select select "******"
click at [139, 43] on span "CORRECTIV - Recherchen für die Gesellschaft" at bounding box center [151, 43] width 68 height 10
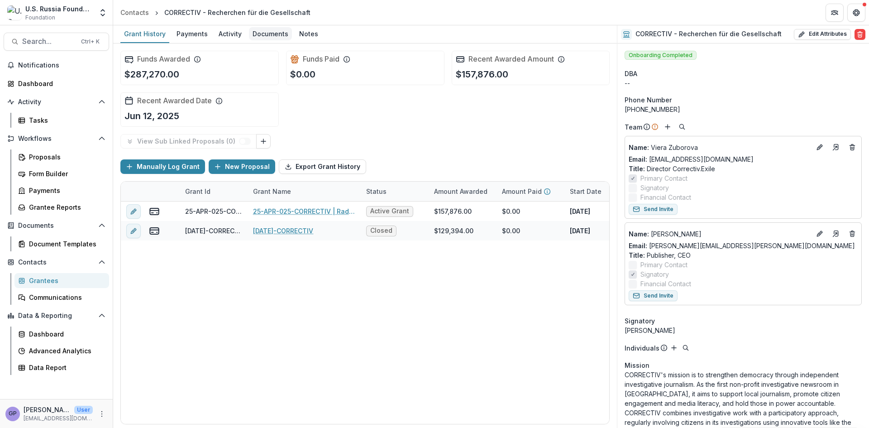
click at [264, 35] on div "Documents" at bounding box center [270, 33] width 43 height 13
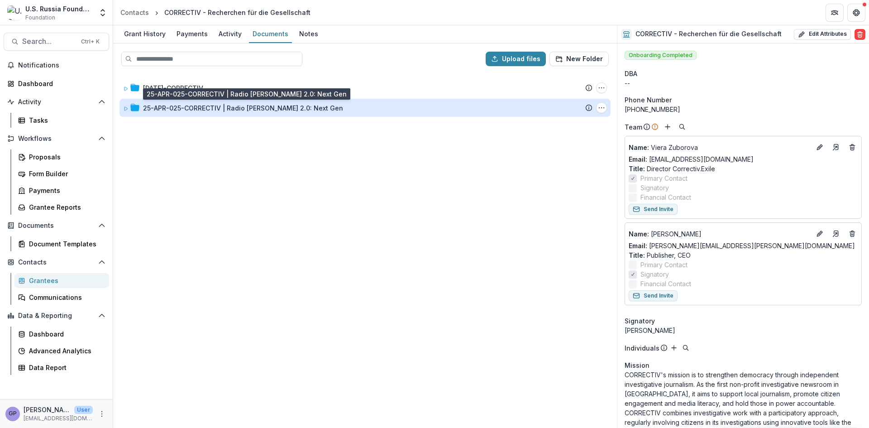
click at [180, 109] on div "25-APR-025-CORRECTIV | Radio [PERSON_NAME] 2.0: Next Gen" at bounding box center [243, 108] width 200 height 10
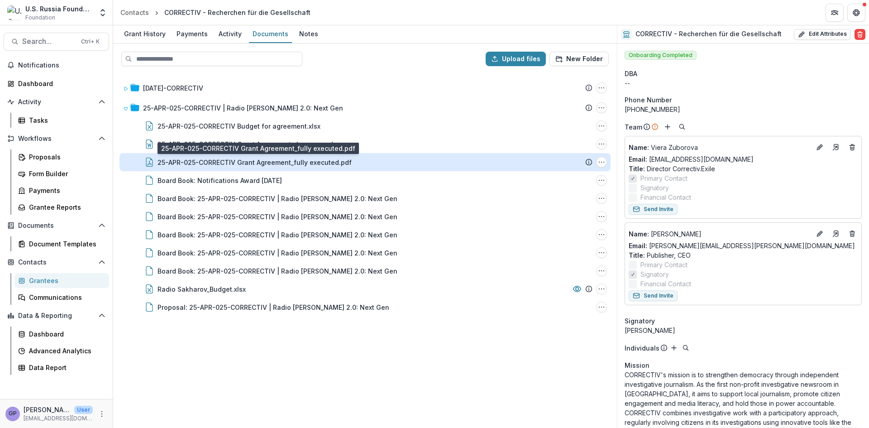
click at [212, 161] on div "25-APR-025-CORRECTIV Grant Agreement_fully executed.pdf" at bounding box center [255, 163] width 194 height 10
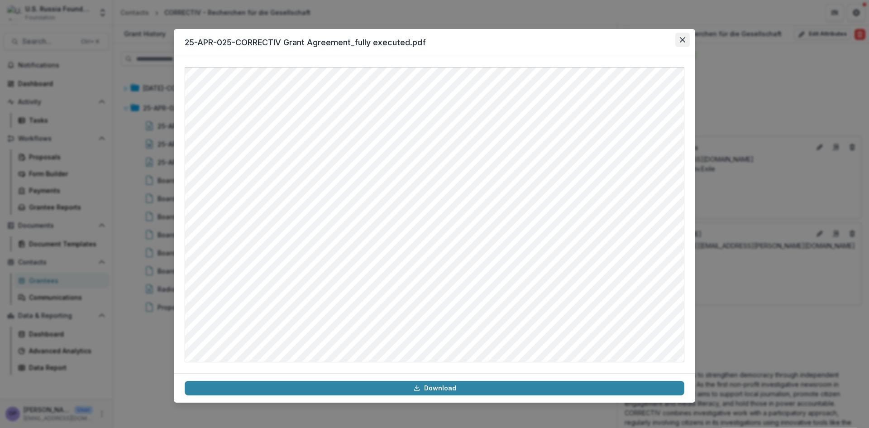
click at [685, 38] on icon "Close" at bounding box center [682, 39] width 5 height 5
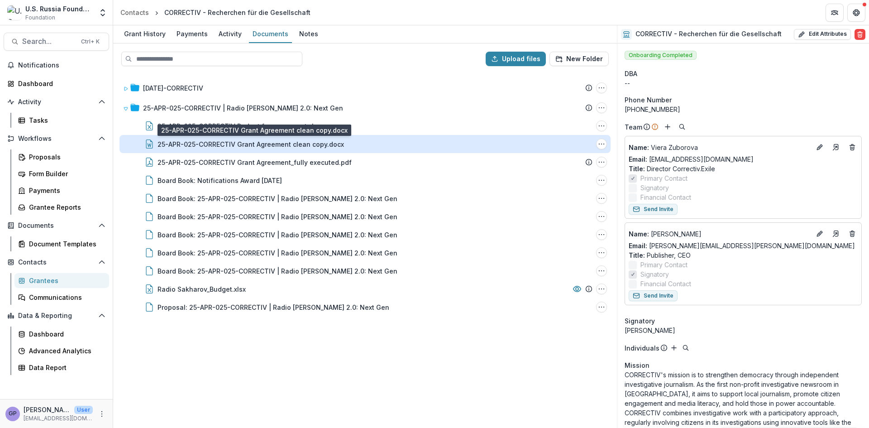
click at [263, 146] on div "25-APR-025-CORRECTIV Grant Agreement clean copy.docx" at bounding box center [251, 144] width 186 height 10
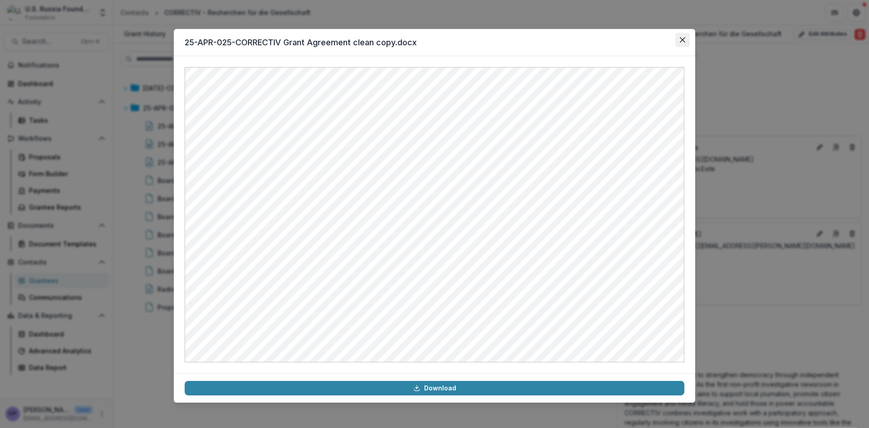
click at [682, 37] on icon "Close" at bounding box center [682, 39] width 5 height 5
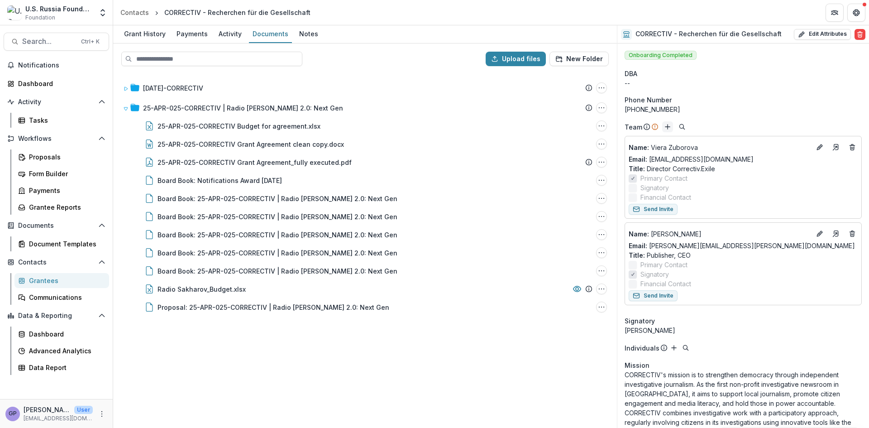
click at [668, 125] on line "Add" at bounding box center [668, 126] width 0 height 5
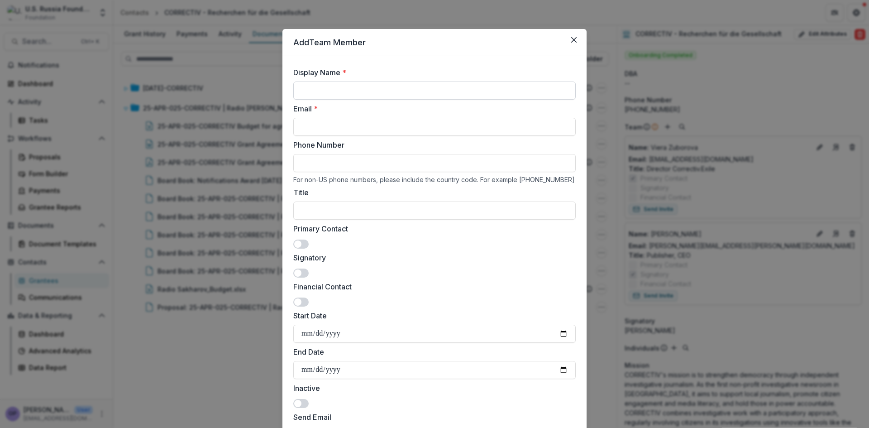
click at [326, 89] on input "Display Name *" at bounding box center [434, 90] width 282 height 18
paste input "*********"
type input "*********"
drag, startPoint x: 318, startPoint y: 124, endPoint x: 341, endPoint y: 136, distance: 25.9
click at [318, 124] on input "Email *" at bounding box center [434, 127] width 282 height 18
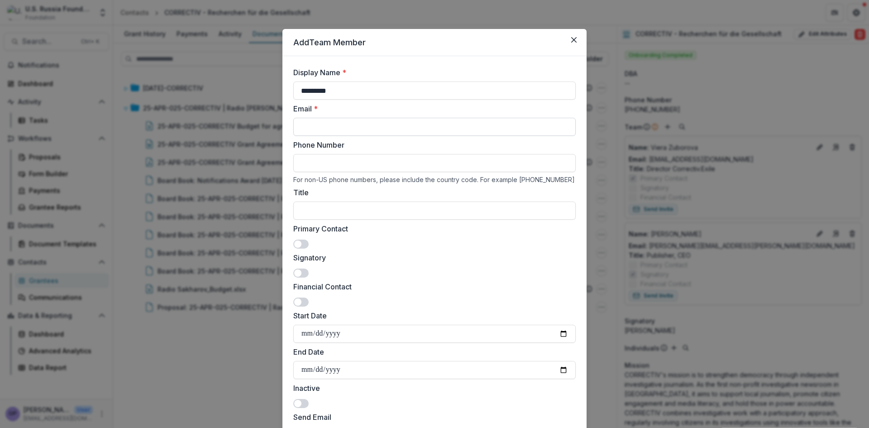
click at [335, 128] on input "Email *" at bounding box center [434, 127] width 282 height 18
paste input "**********"
drag, startPoint x: 395, startPoint y: 127, endPoint x: 276, endPoint y: 118, distance: 119.9
click at [276, 118] on div "**********" at bounding box center [434, 214] width 869 height 428
click at [392, 127] on input "**********" at bounding box center [434, 127] width 282 height 18
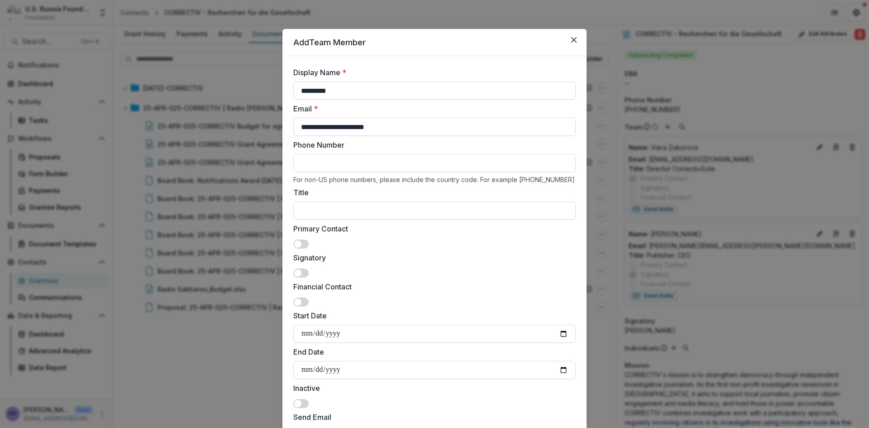
type input "**********"
click at [299, 245] on span at bounding box center [297, 243] width 7 height 7
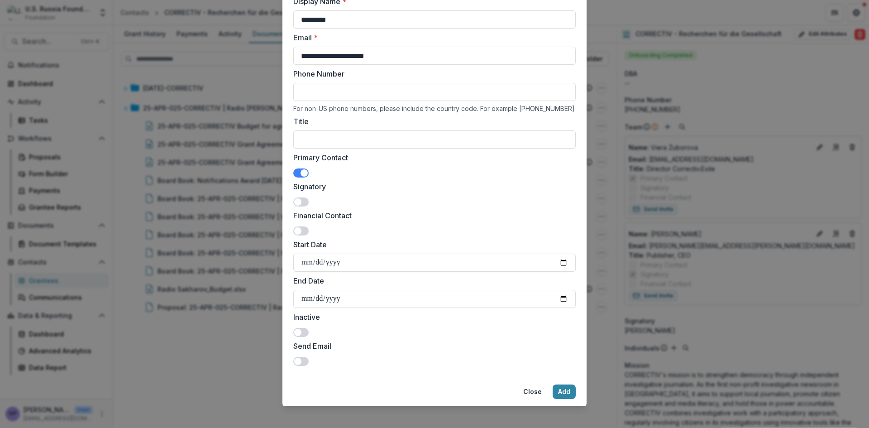
scroll to position [78, 0]
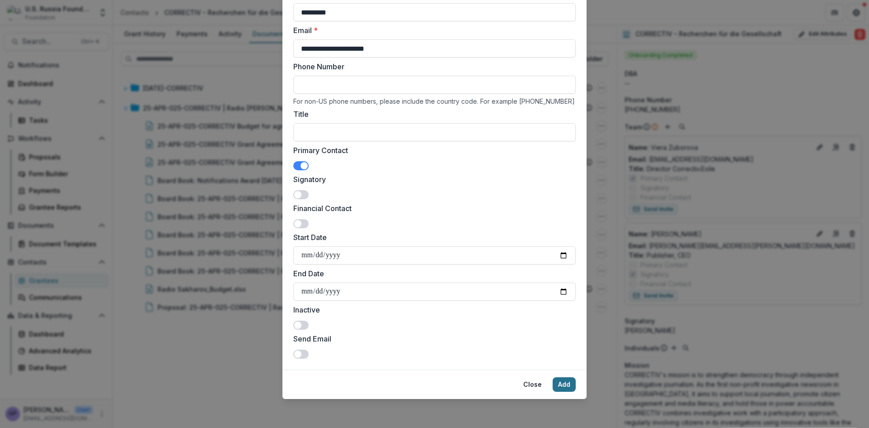
click at [565, 381] on button "Add" at bounding box center [564, 384] width 23 height 14
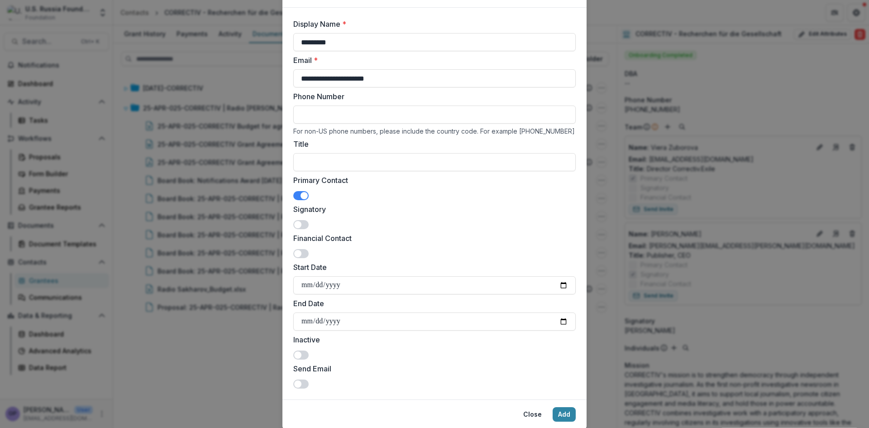
scroll to position [33, 0]
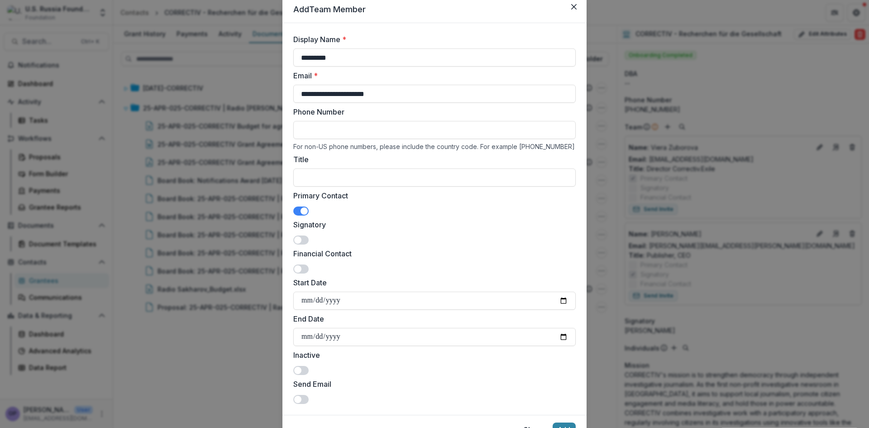
click at [301, 212] on span at bounding box center [304, 210] width 7 height 7
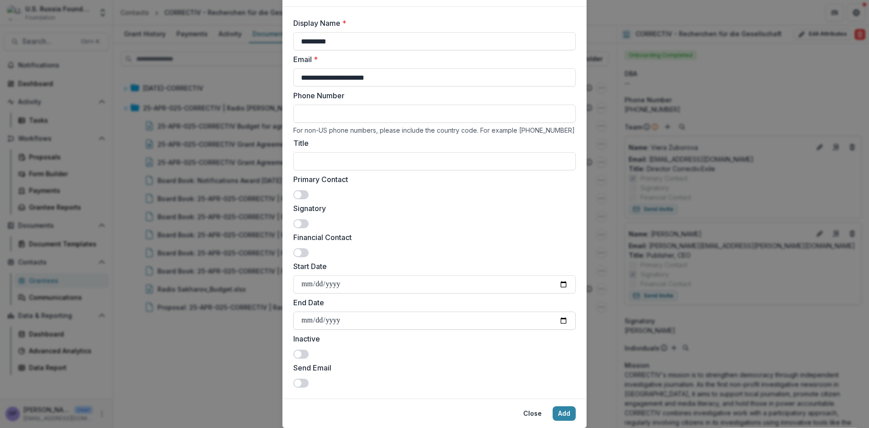
scroll to position [78, 0]
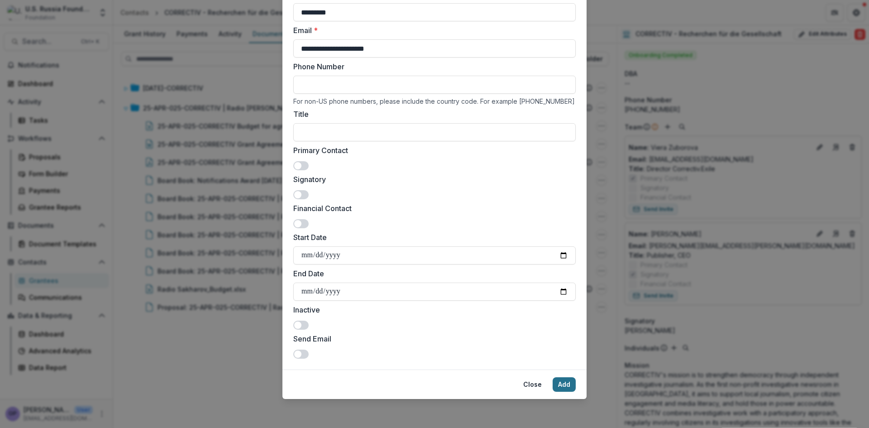
click at [558, 382] on button "Add" at bounding box center [564, 384] width 23 height 14
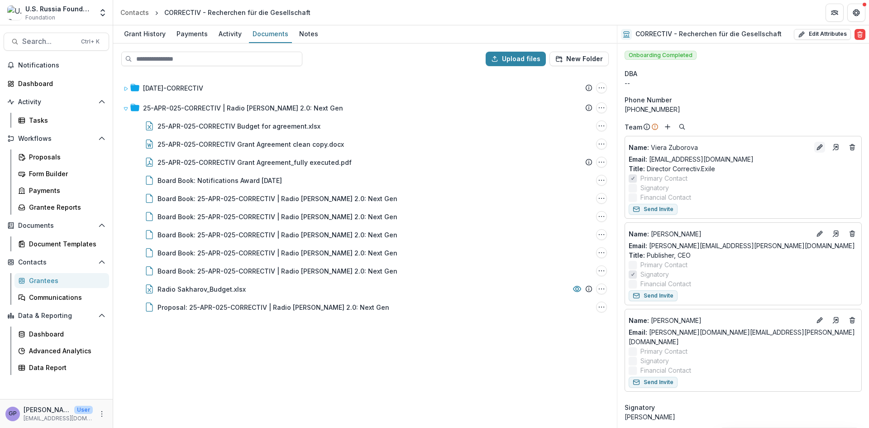
click at [816, 145] on icon "Edit" at bounding box center [819, 146] width 7 height 7
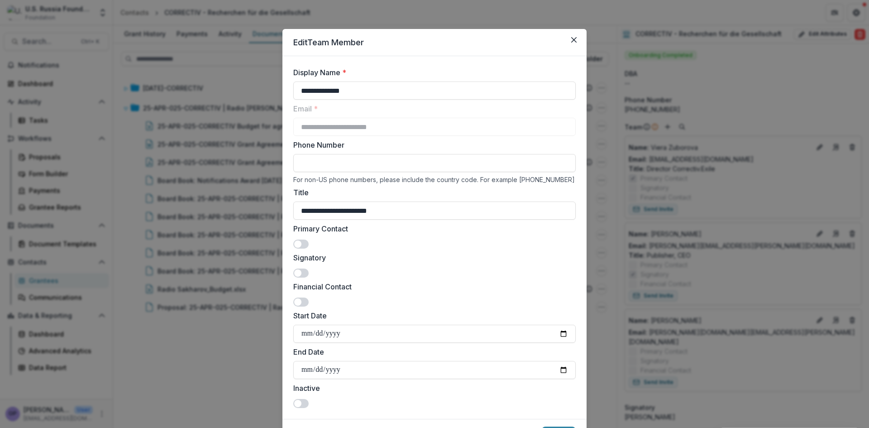
click at [301, 244] on span at bounding box center [300, 243] width 15 height 9
click at [301, 244] on span at bounding box center [304, 243] width 7 height 7
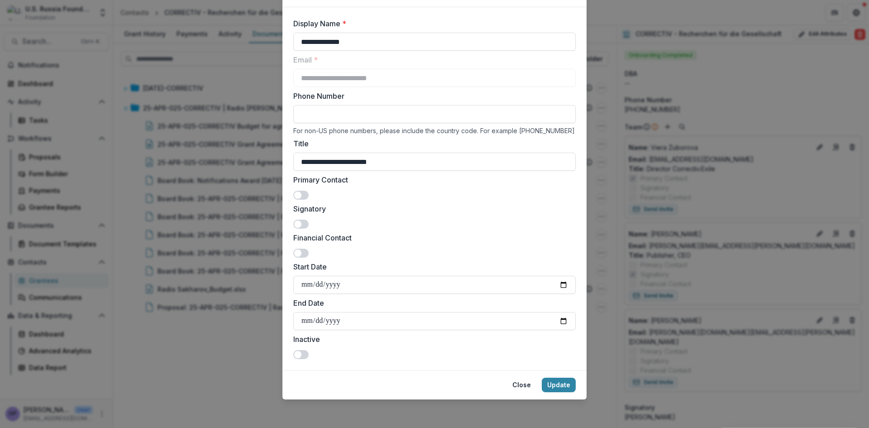
scroll to position [49, 0]
click at [556, 382] on button "Update" at bounding box center [559, 384] width 34 height 14
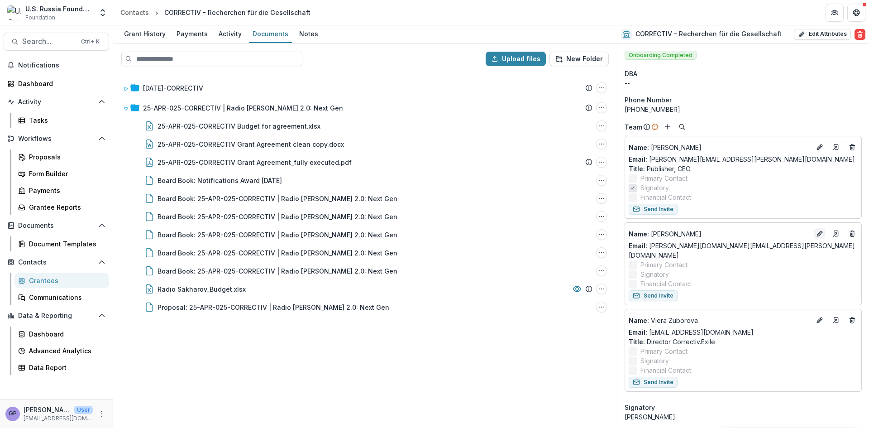
click at [816, 233] on icon "Edit" at bounding box center [819, 233] width 7 height 7
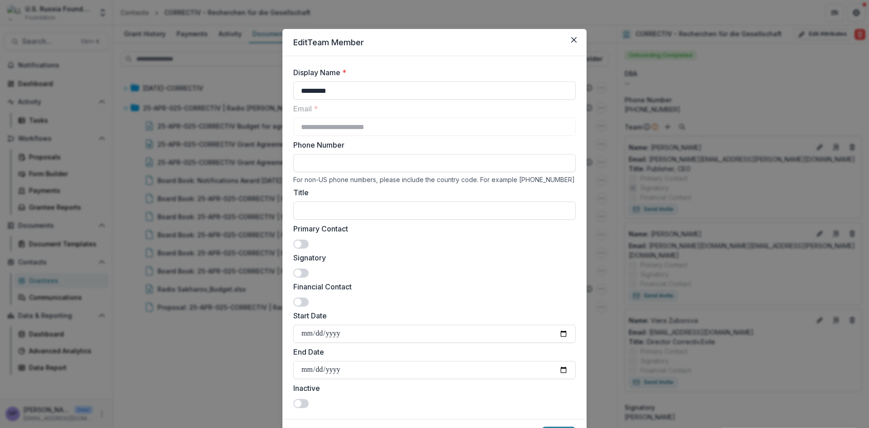
click at [298, 243] on span at bounding box center [297, 243] width 7 height 7
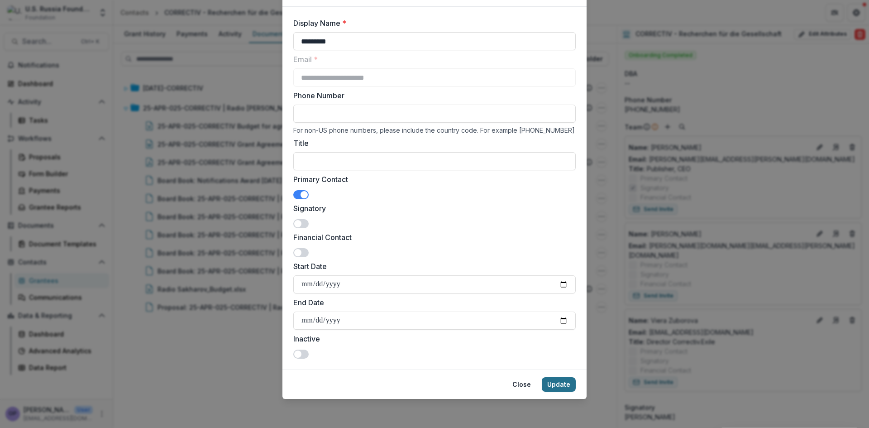
click at [559, 383] on button "Update" at bounding box center [559, 384] width 34 height 14
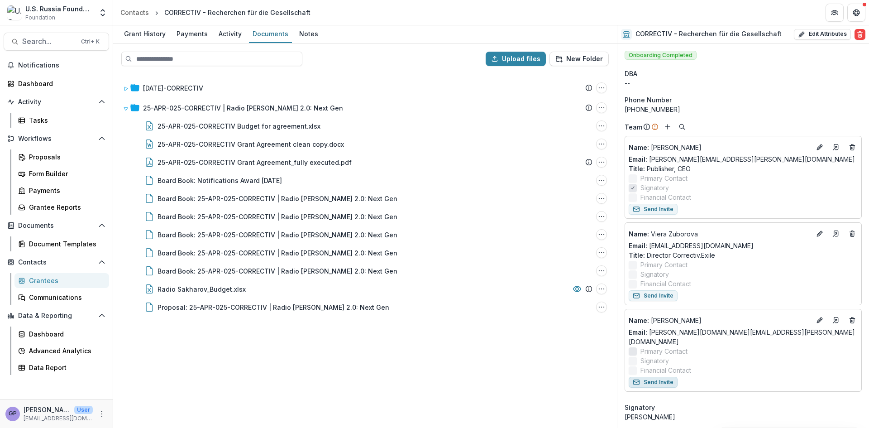
click at [660, 377] on button "Send Invite" at bounding box center [653, 382] width 49 height 11
click at [48, 158] on div "Proposals" at bounding box center [65, 157] width 73 height 10
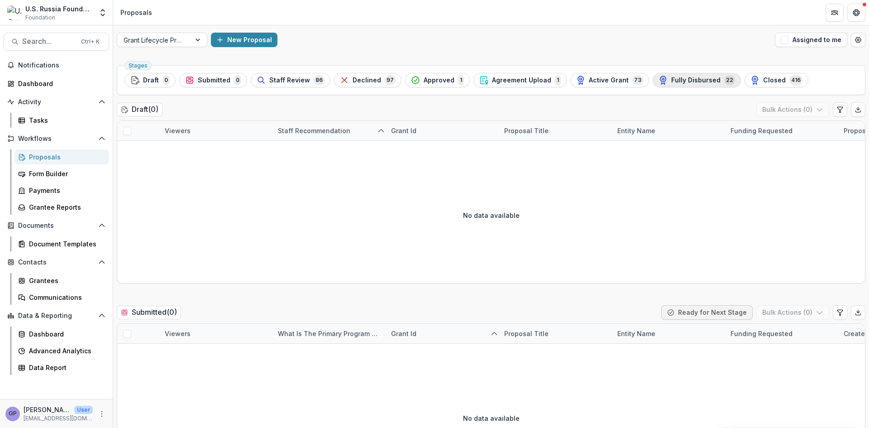
click at [671, 77] on span "Fully Disbursed" at bounding box center [695, 80] width 49 height 8
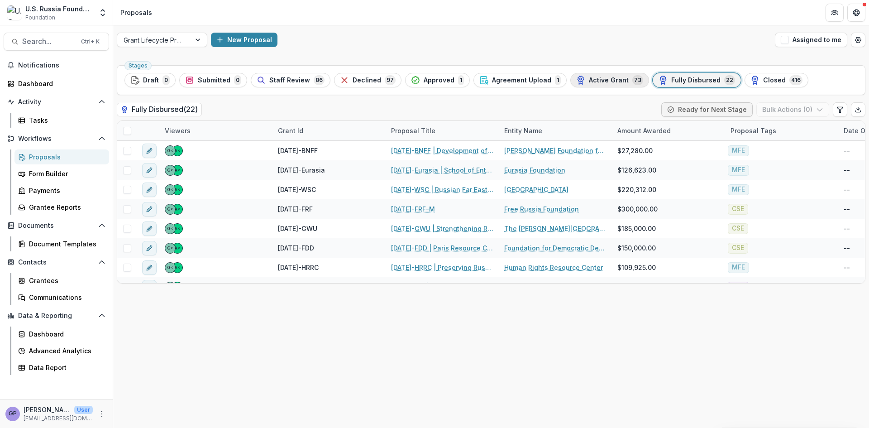
click at [602, 75] on div "Active Grant 73" at bounding box center [609, 80] width 67 height 10
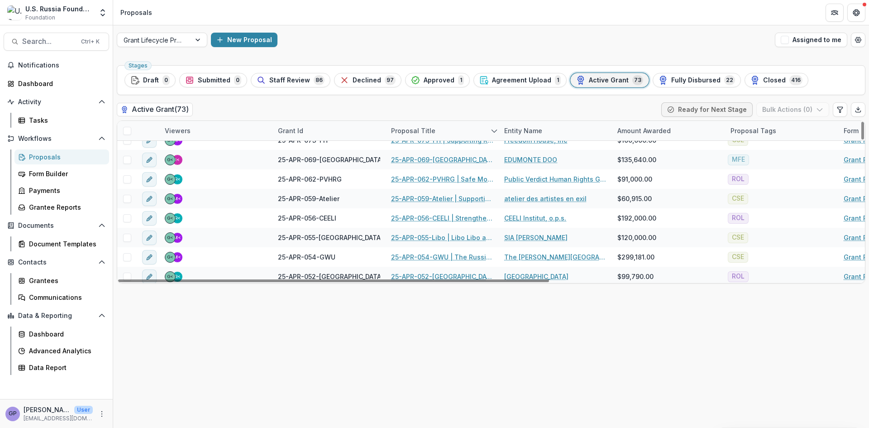
scroll to position [151, 0]
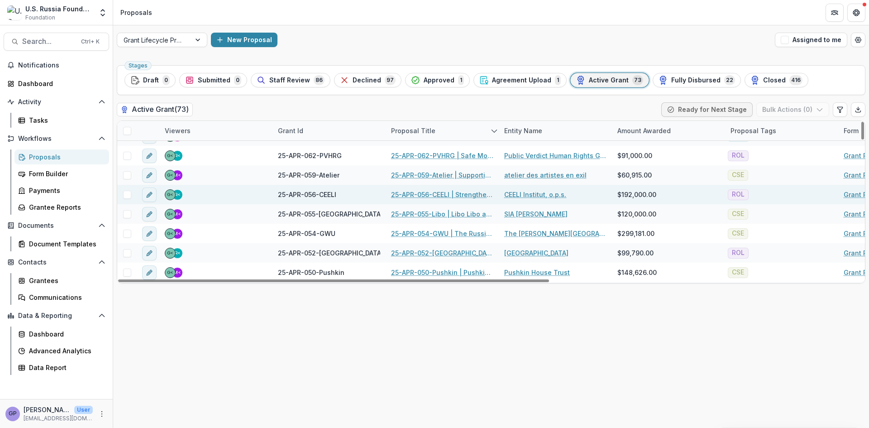
click at [421, 192] on link "25-APR-056-CEELI | Strengthening [DEMOGRAPHIC_DATA] lawyers’ capacity to addres…" at bounding box center [442, 195] width 102 height 10
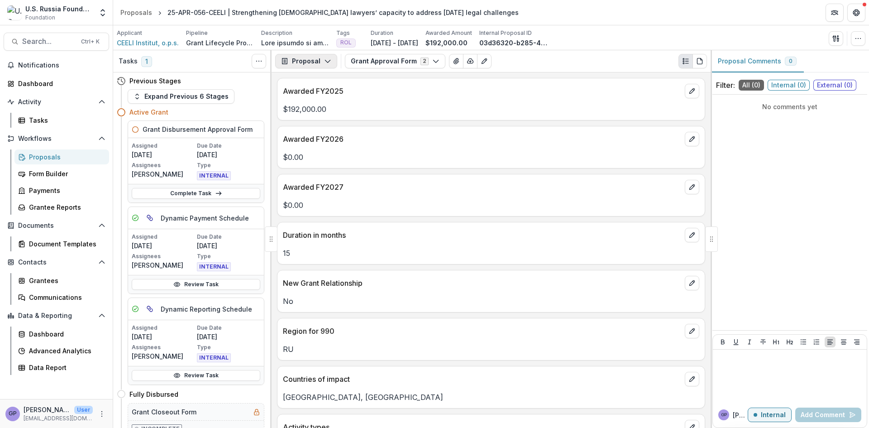
click at [325, 62] on icon "button" at bounding box center [327, 60] width 7 height 7
click at [316, 96] on div "Payments" at bounding box center [334, 97] width 83 height 10
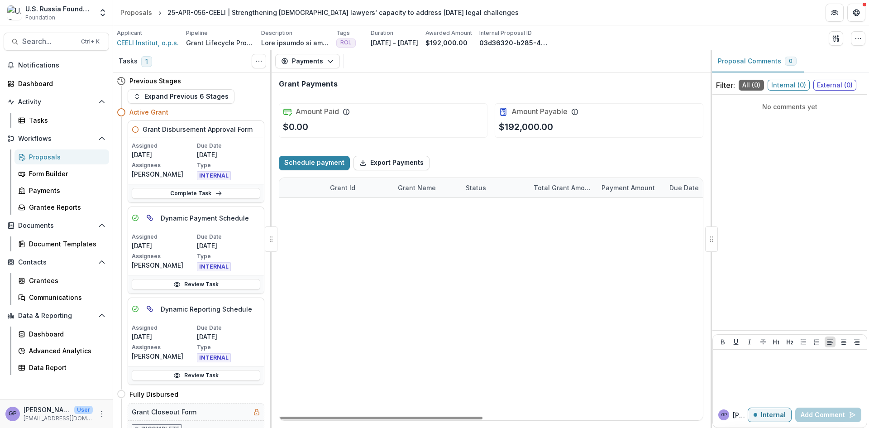
click at [515, 264] on select "**********" at bounding box center [494, 266] width 57 height 11
select select "******"
click at [466, 261] on select "**********" at bounding box center [494, 266] width 57 height 11
select select "******"
click at [520, 198] on div "**********" at bounding box center [491, 198] width 424 height 0
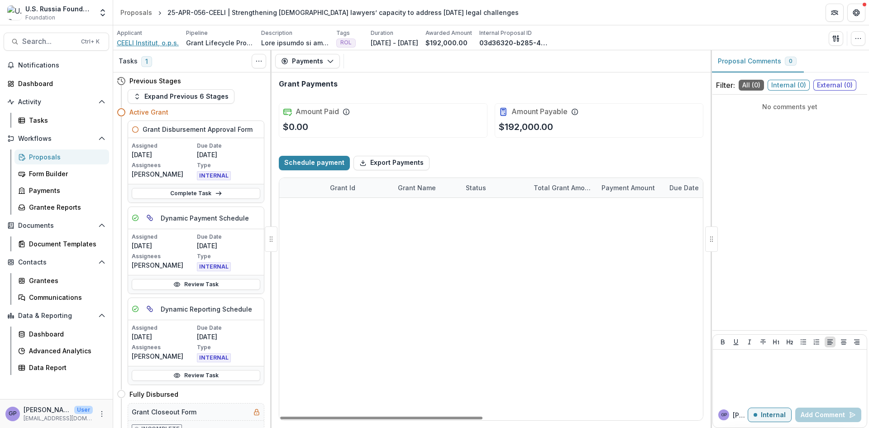
click at [143, 40] on span "CEELI Institut, o.p.s." at bounding box center [148, 43] width 62 height 10
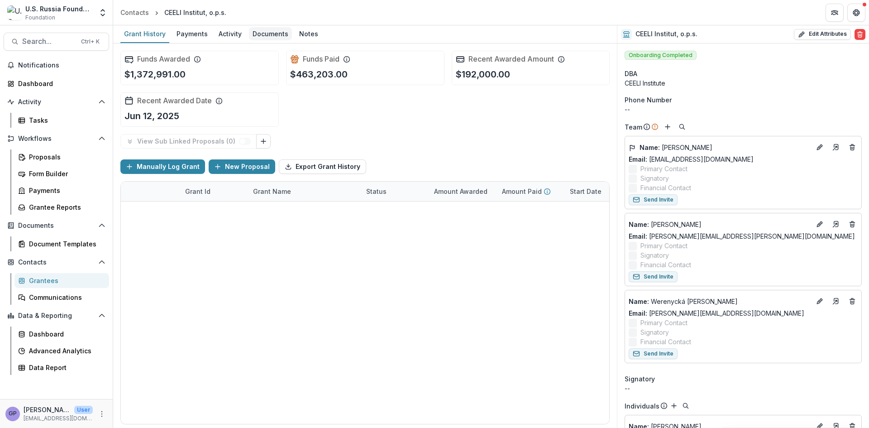
click at [277, 34] on div "Documents" at bounding box center [270, 33] width 43 height 13
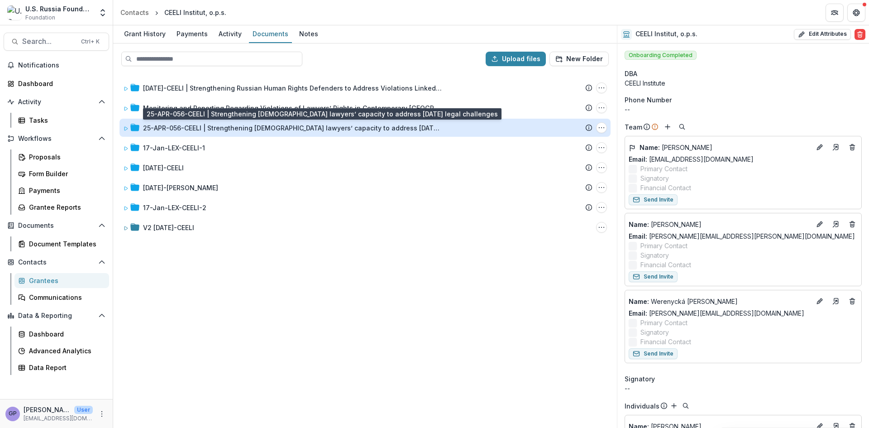
click at [225, 128] on div "25-APR-056-CEELI | Strengthening [DEMOGRAPHIC_DATA] lawyers’ capacity to addres…" at bounding box center [292, 128] width 299 height 10
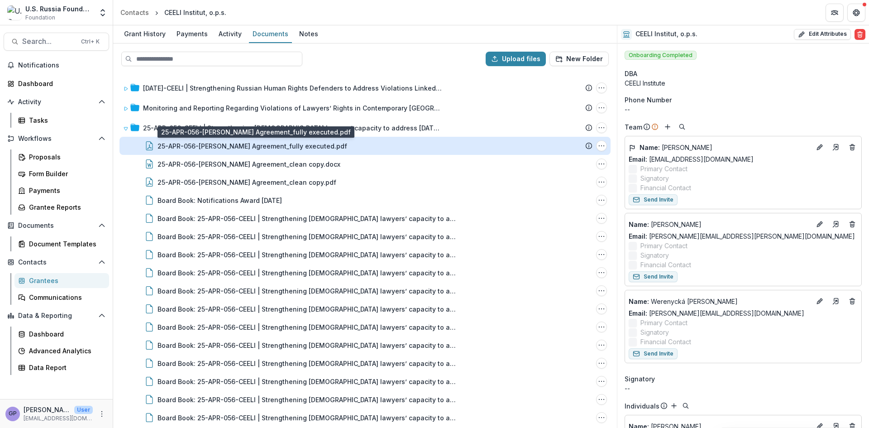
click at [268, 143] on div "25-APR-056-[PERSON_NAME] Agreement_fully executed.pdf" at bounding box center [253, 146] width 190 height 10
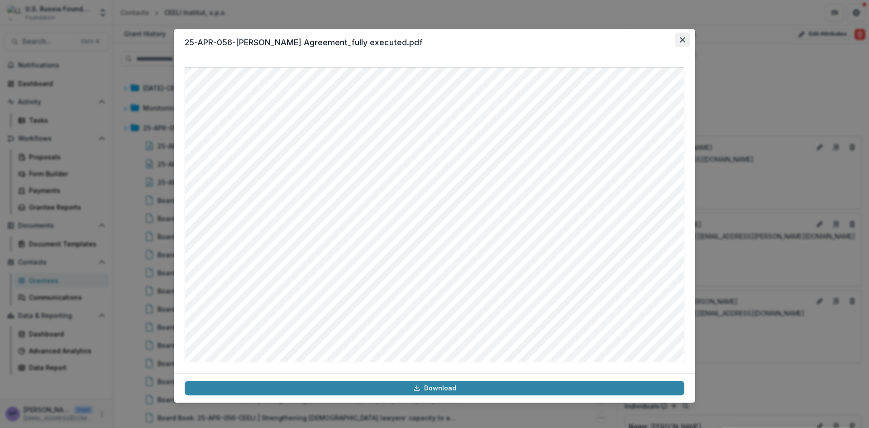
click at [685, 39] on icon "Close" at bounding box center [682, 39] width 5 height 5
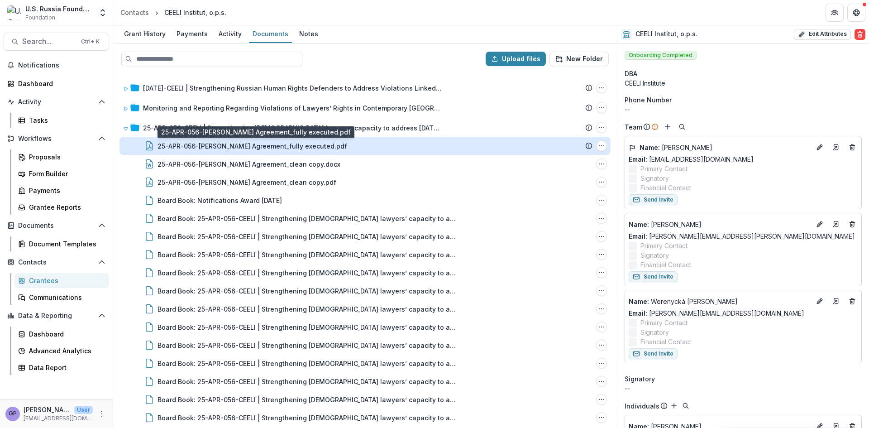
click at [297, 143] on div "25-APR-056-[PERSON_NAME] Agreement_fully executed.pdf" at bounding box center [253, 146] width 190 height 10
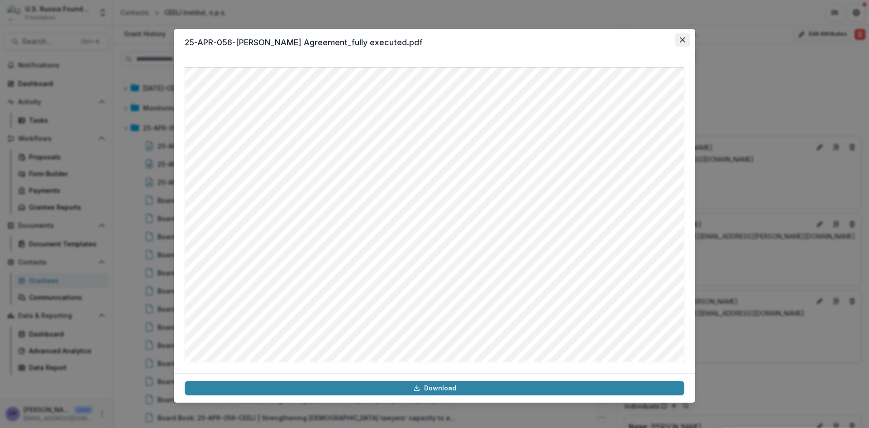
click at [682, 39] on icon "Close" at bounding box center [682, 39] width 5 height 5
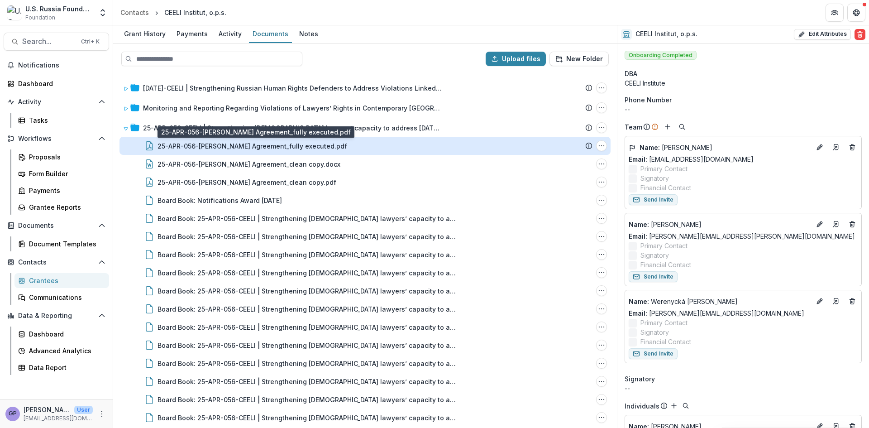
click at [295, 145] on div "25-APR-056-[PERSON_NAME] Agreement_fully executed.pdf" at bounding box center [253, 146] width 190 height 10
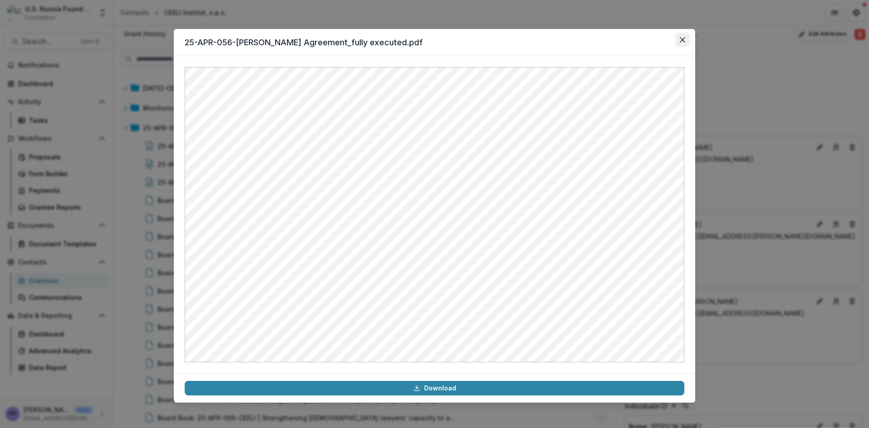
click at [683, 38] on icon "Close" at bounding box center [682, 39] width 5 height 5
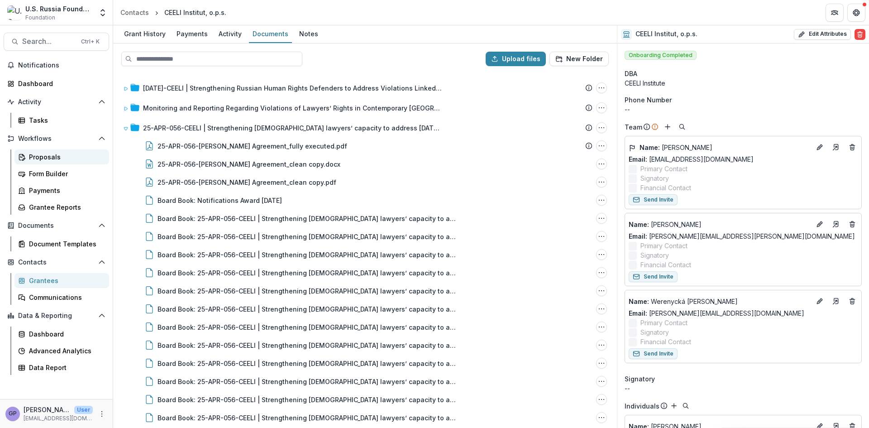
click at [38, 155] on div "Proposals" at bounding box center [65, 157] width 73 height 10
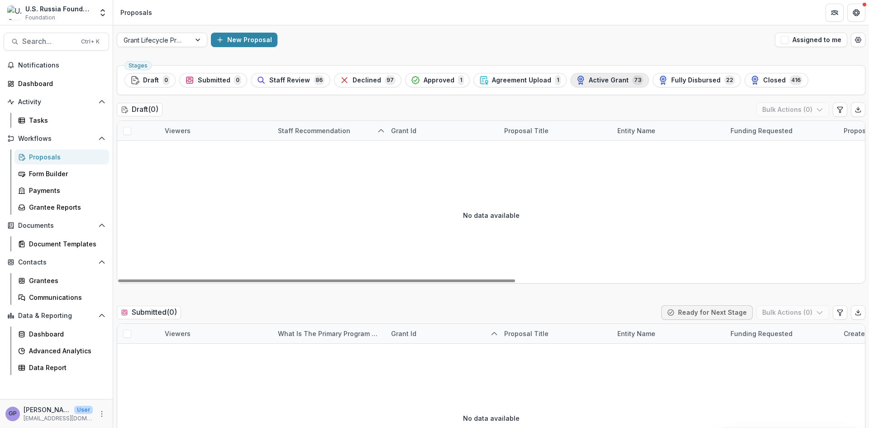
click at [609, 77] on span "Active Grant" at bounding box center [609, 80] width 40 height 8
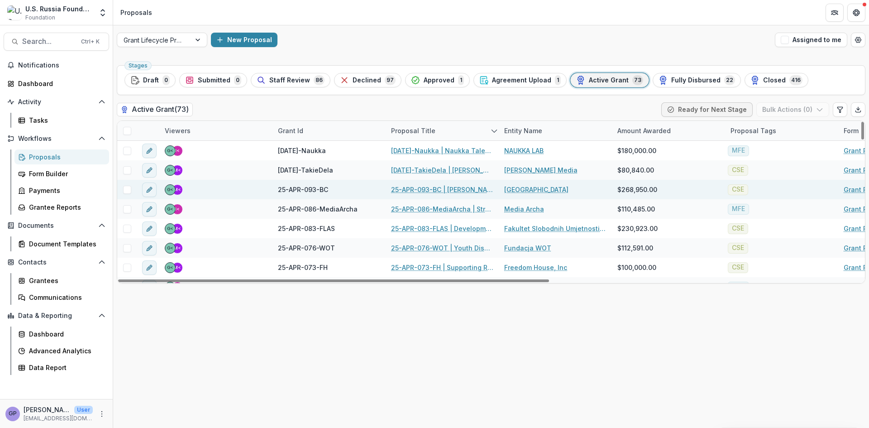
click at [436, 190] on link "25-APR-093-BC | [PERSON_NAME] Center for the Study of Civil Society and Human R…" at bounding box center [442, 190] width 102 height 10
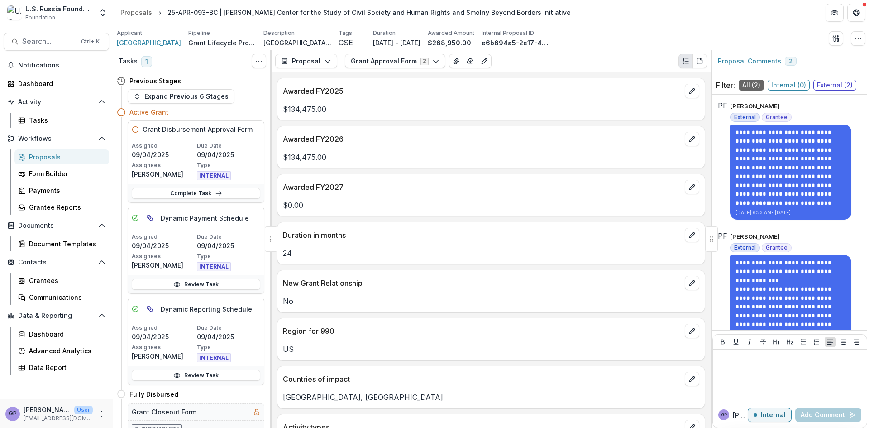
click at [136, 43] on span "[GEOGRAPHIC_DATA]" at bounding box center [149, 43] width 64 height 10
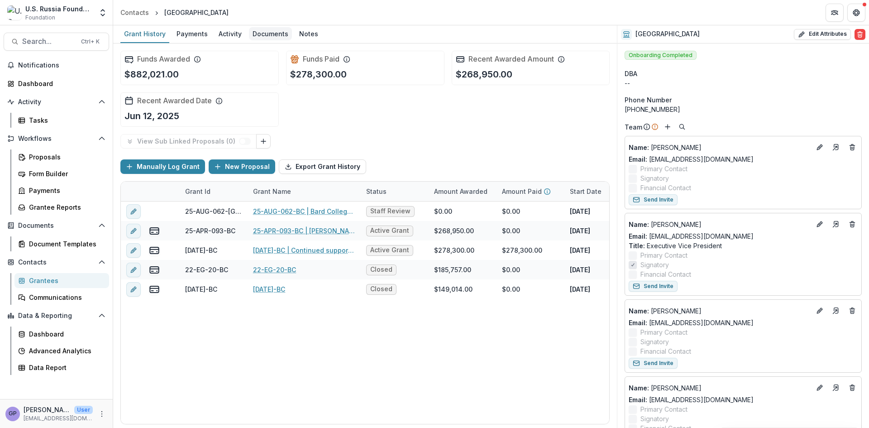
click at [263, 33] on div "Documents" at bounding box center [270, 33] width 43 height 13
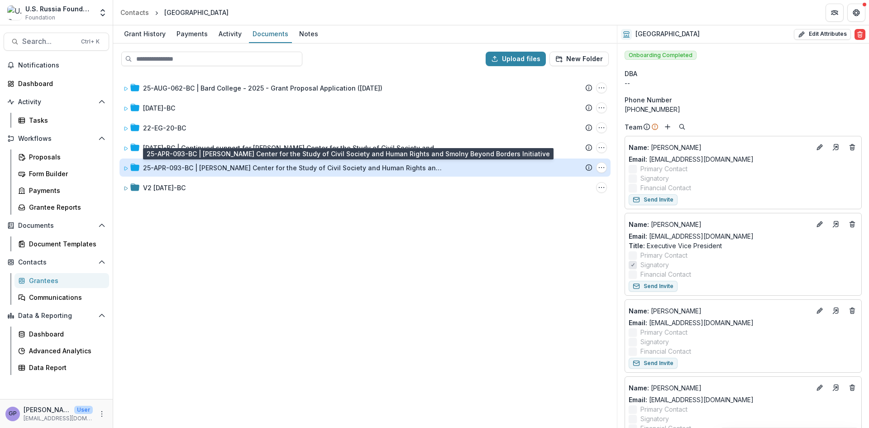
click at [192, 166] on div "25-APR-093-BC | [PERSON_NAME] Center for the Study of Civil Society and Human R…" at bounding box center [292, 168] width 299 height 10
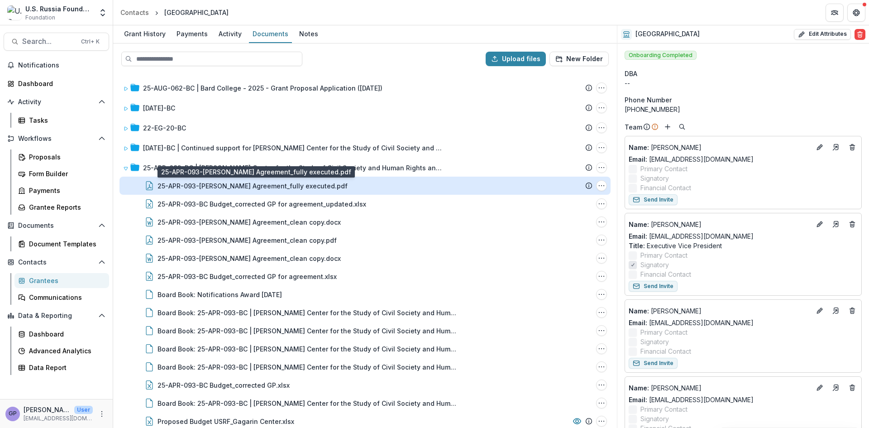
click at [296, 184] on div "25-APR-093-[PERSON_NAME] Agreement_fully executed.pdf" at bounding box center [253, 186] width 190 height 10
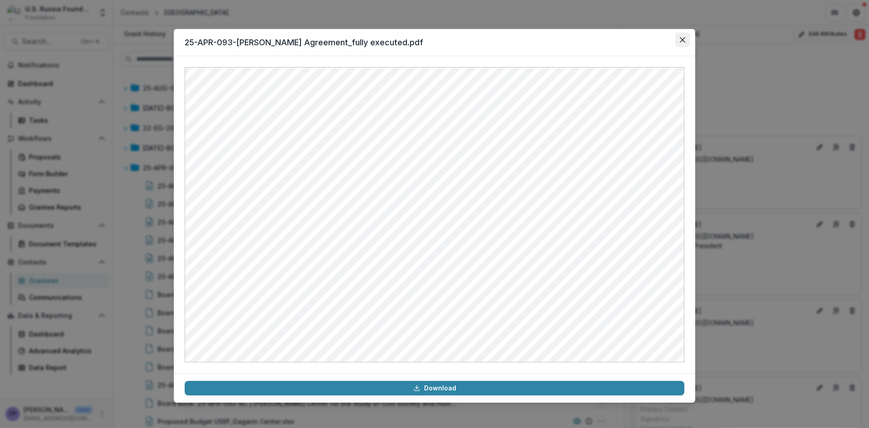
click at [683, 39] on icon "Close" at bounding box center [682, 39] width 5 height 5
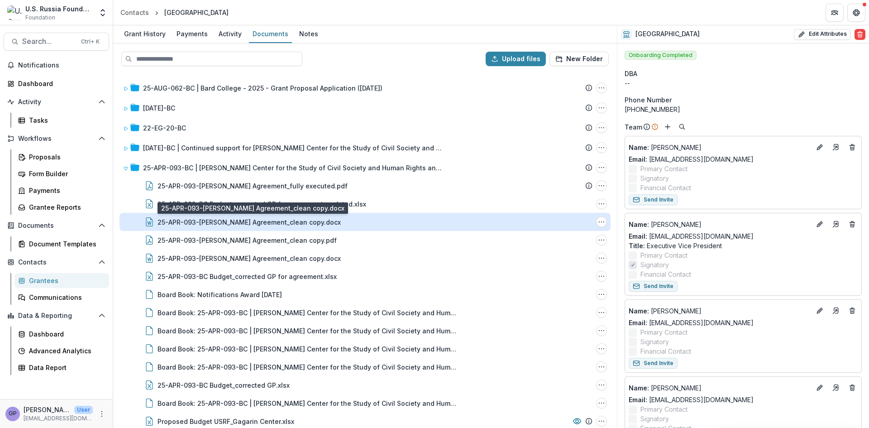
click at [296, 218] on div "25-APR-093-[PERSON_NAME] Agreement_clean copy.docx" at bounding box center [249, 222] width 183 height 10
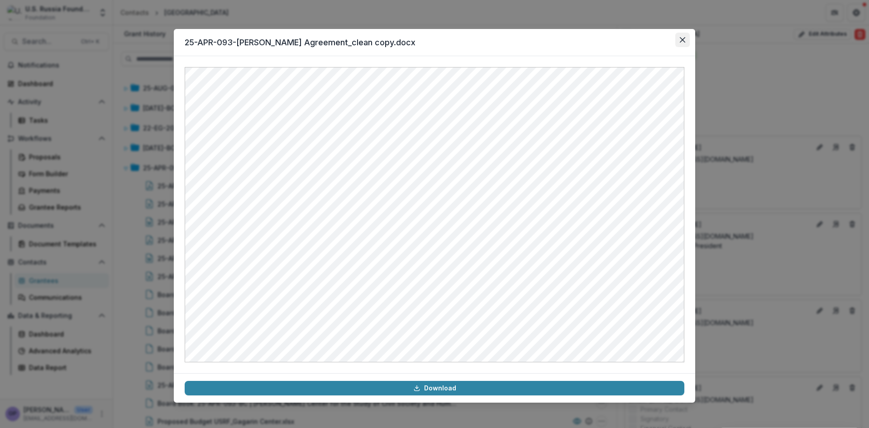
click at [684, 40] on icon "Close" at bounding box center [682, 39] width 5 height 5
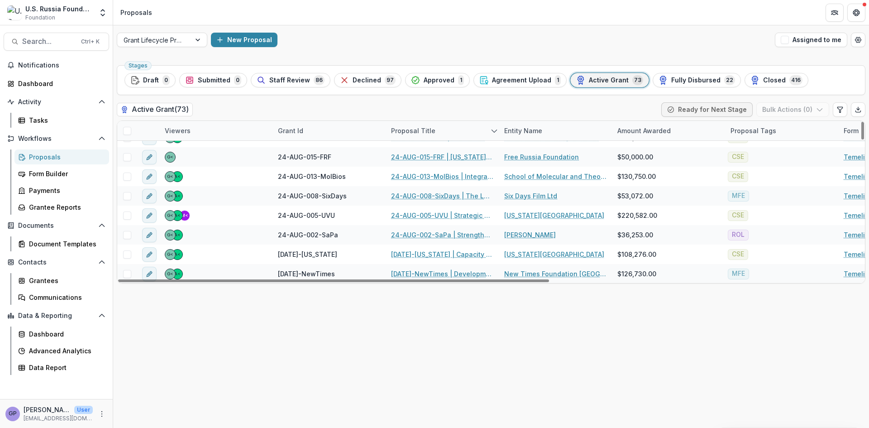
scroll to position [920, 0]
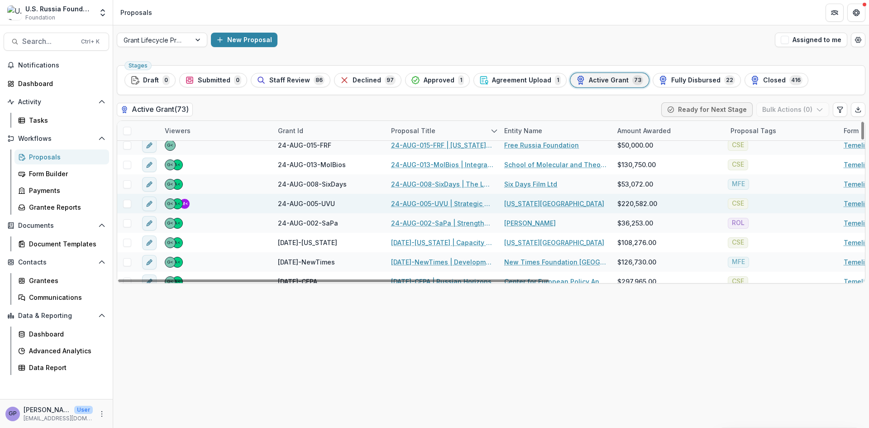
click at [428, 204] on link "24-AUG-005-UVU | Strategic Pivot: Russian Language, Area Studies and Civil Soci…" at bounding box center [442, 204] width 102 height 10
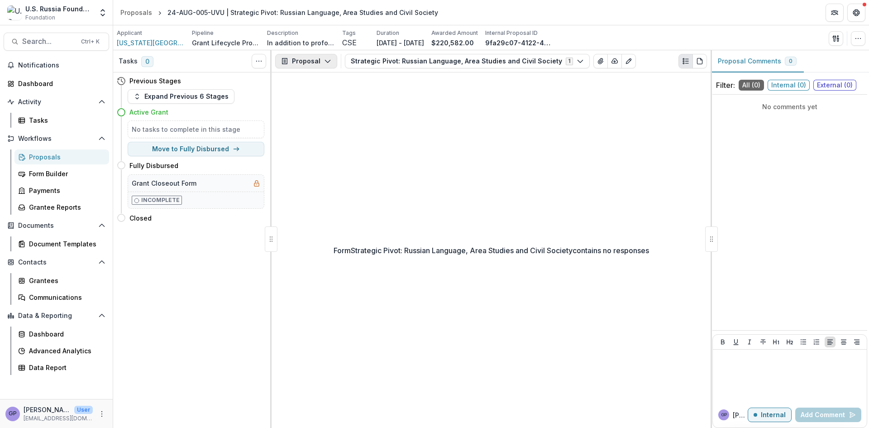
click at [325, 60] on icon "button" at bounding box center [327, 60] width 7 height 7
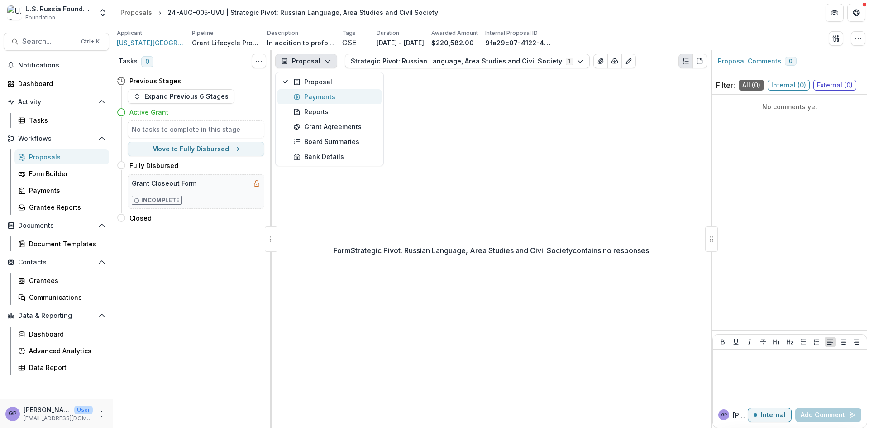
click at [319, 95] on div "Payments" at bounding box center [334, 97] width 83 height 10
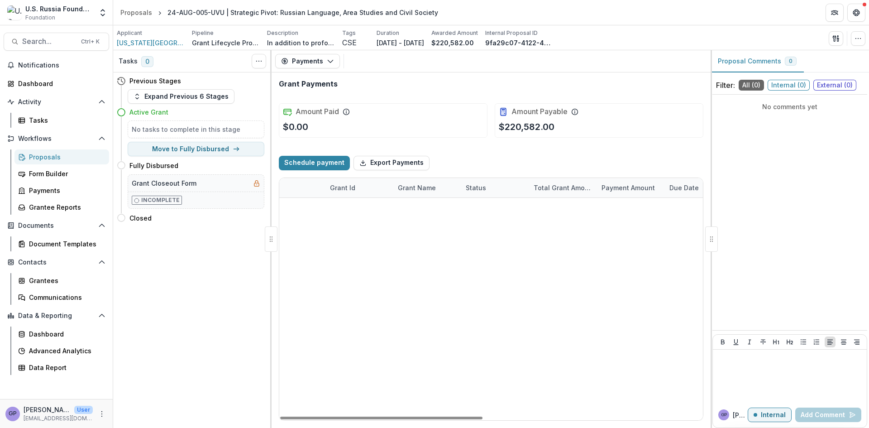
click at [516, 266] on select "**********" at bounding box center [494, 266] width 57 height 11
click at [514, 265] on select "**********" at bounding box center [494, 266] width 57 height 11
select select "******"
click at [466, 261] on select "**********" at bounding box center [494, 266] width 57 height 11
select select "******"
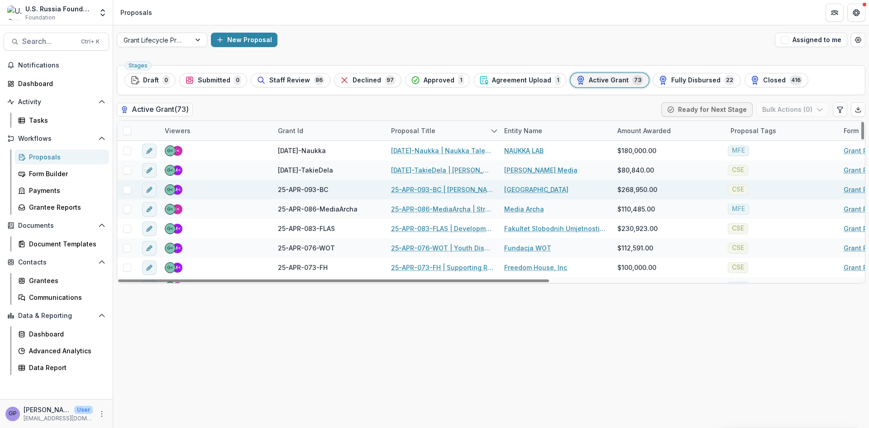
click at [426, 188] on link "25-APR-093-BC | [PERSON_NAME] Center for the Study of Civil Society and Human R…" at bounding box center [442, 190] width 102 height 10
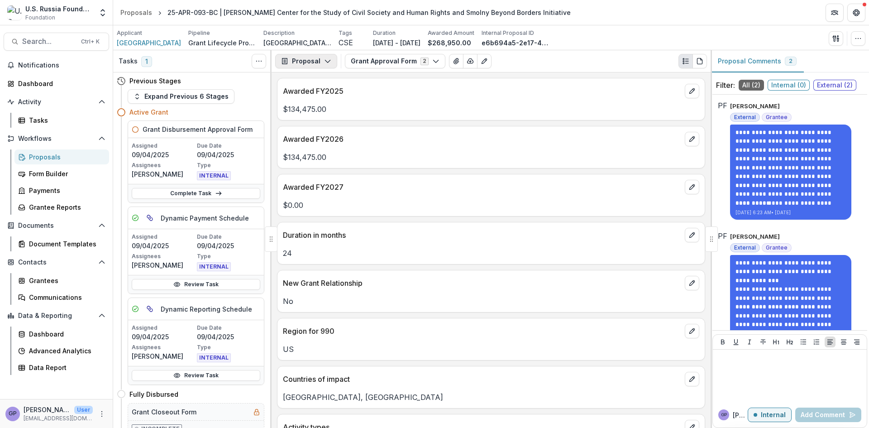
click at [327, 60] on icon "button" at bounding box center [327, 60] width 7 height 7
click at [314, 96] on div "Payments" at bounding box center [334, 97] width 83 height 10
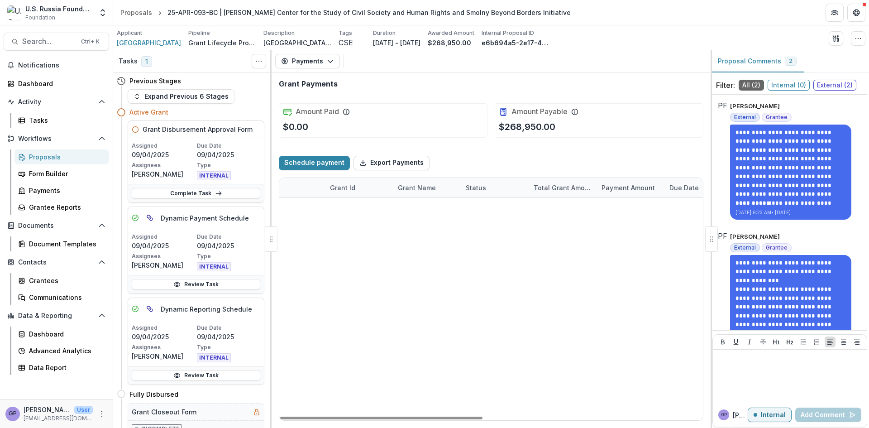
drag, startPoint x: 414, startPoint y: 417, endPoint x: 406, endPoint y: 406, distance: 12.9
click at [399, 419] on div at bounding box center [381, 417] width 202 height 3
click at [515, 306] on select "**********" at bounding box center [494, 305] width 57 height 11
select select "******"
click at [466, 300] on select "**********" at bounding box center [494, 305] width 57 height 11
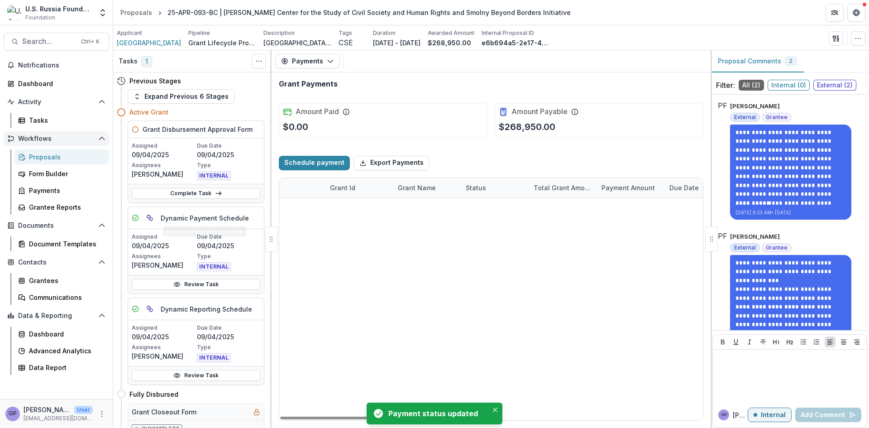
select select "******"
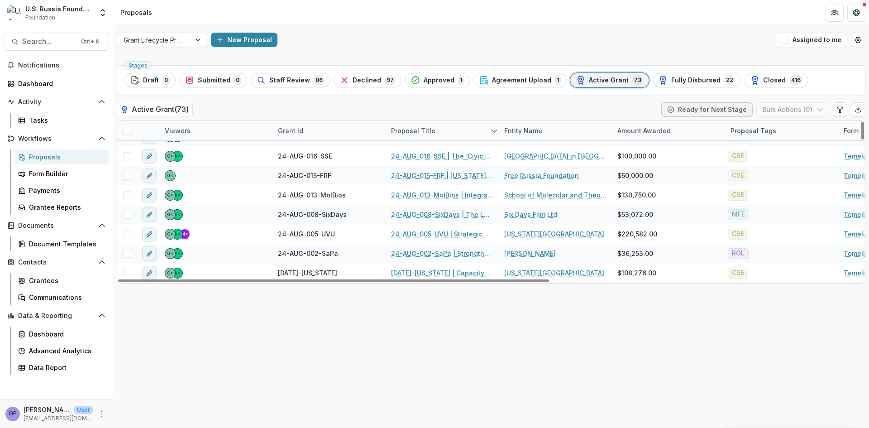
scroll to position [890, 0]
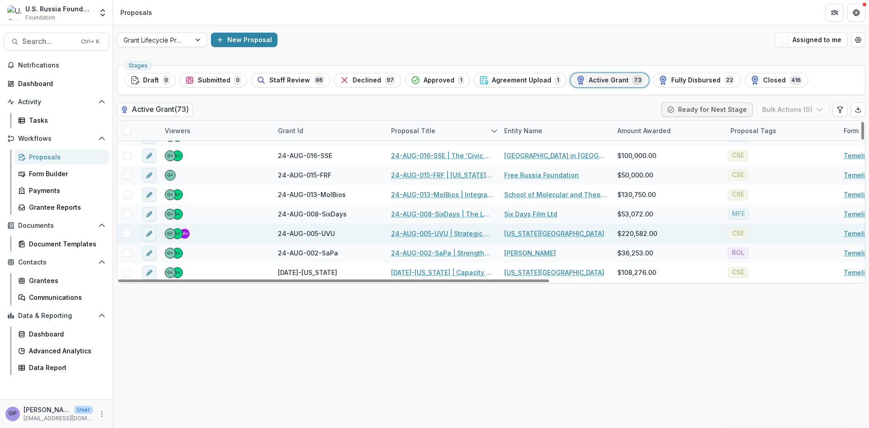
click at [428, 229] on link "24-AUG-005-UVU | Strategic Pivot: Russian Language, Area Studies and Civil Soci…" at bounding box center [442, 234] width 102 height 10
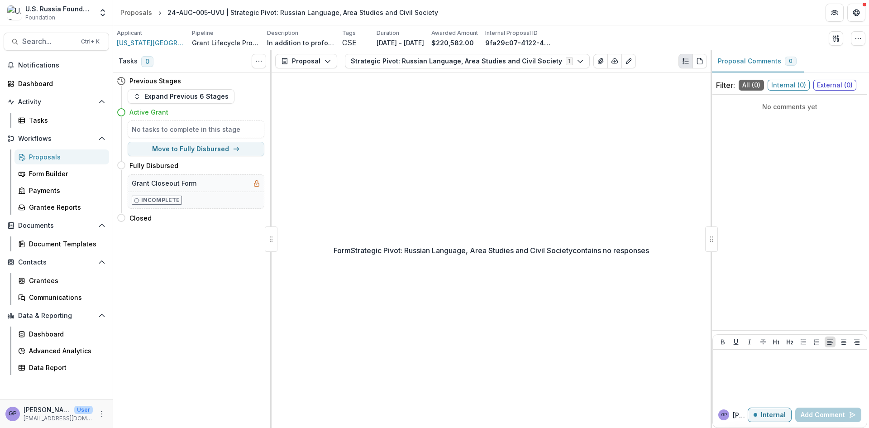
click at [148, 42] on span "[US_STATE][GEOGRAPHIC_DATA]" at bounding box center [151, 43] width 68 height 10
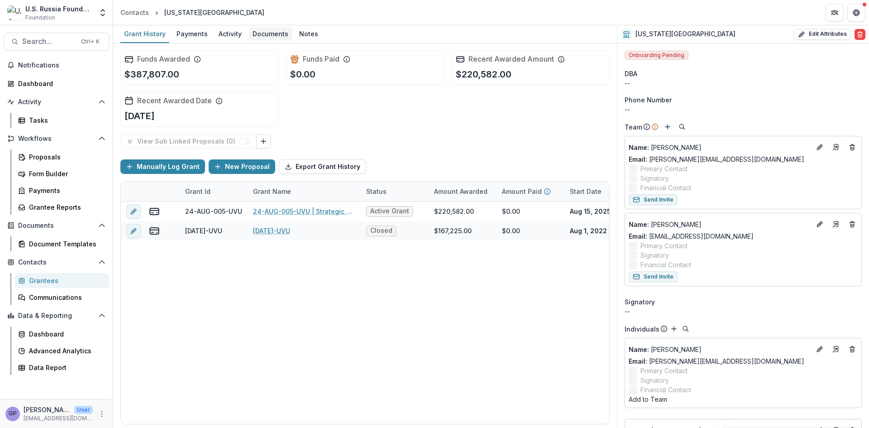
click at [273, 32] on div "Documents" at bounding box center [270, 33] width 43 height 13
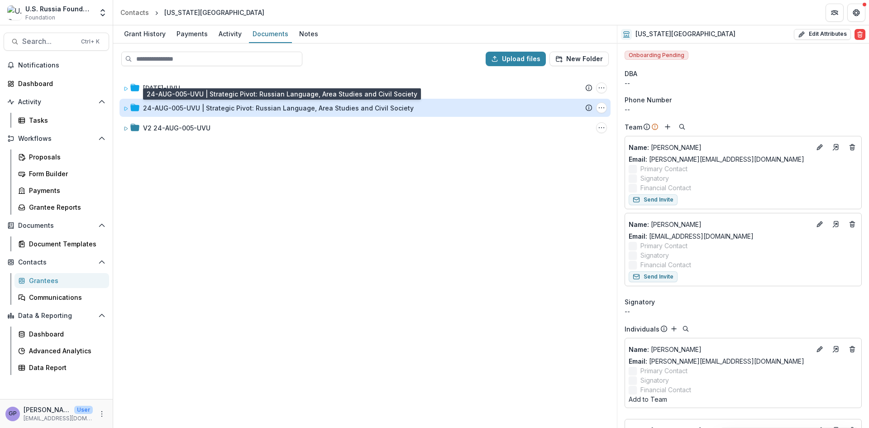
click at [186, 106] on div "24-AUG-005-UVU | Strategic Pivot: Russian Language, Area Studies and Civil Soci…" at bounding box center [278, 108] width 271 height 10
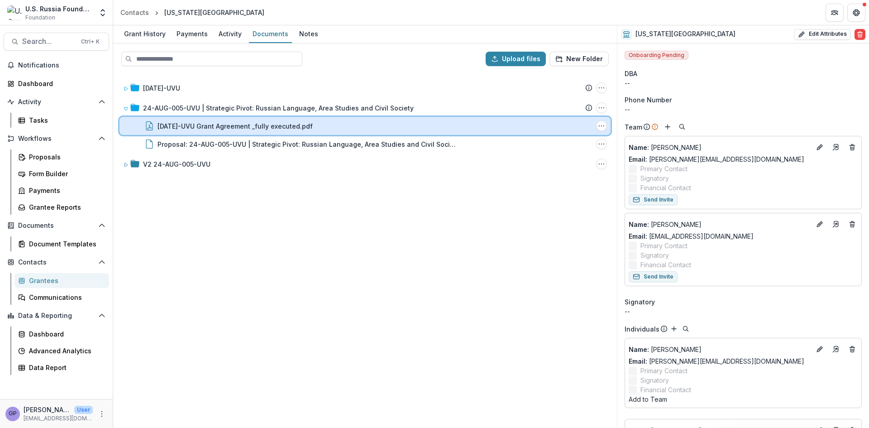
click at [209, 120] on div "[DATE]-UVU Grant Agreement _fully executed.pdf File Options Download Rename Del…" at bounding box center [365, 126] width 491 height 18
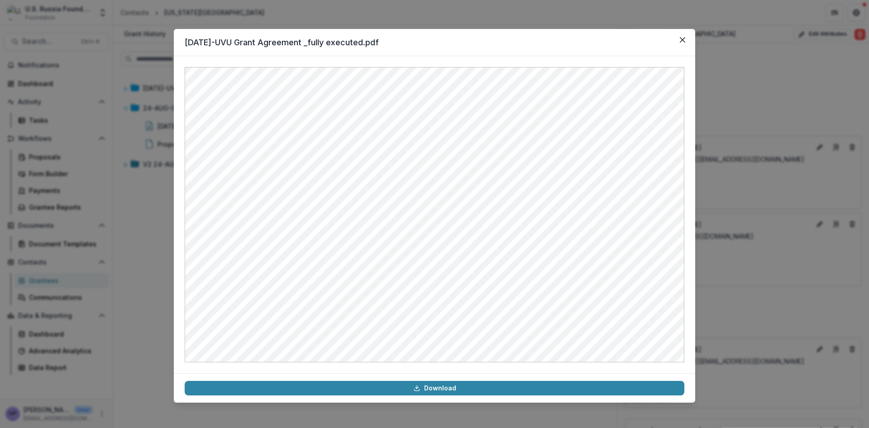
drag, startPoint x: 683, startPoint y: 39, endPoint x: 571, endPoint y: 3, distance: 117.1
click at [678, 38] on button "Close" at bounding box center [682, 40] width 14 height 14
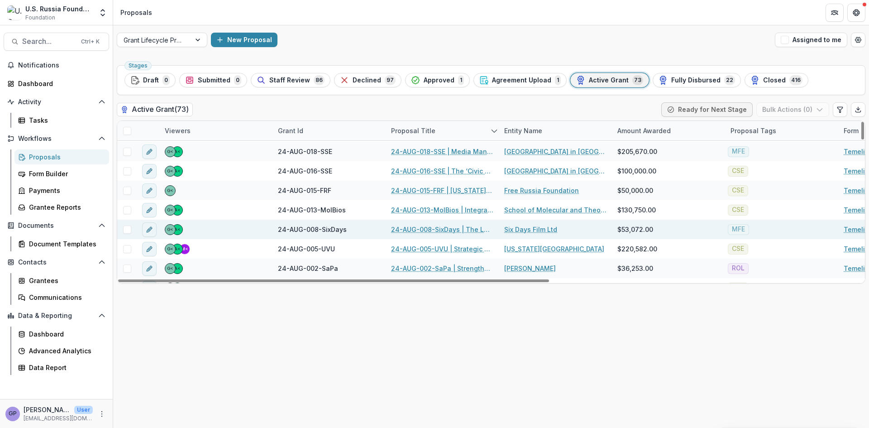
scroll to position [890, 0]
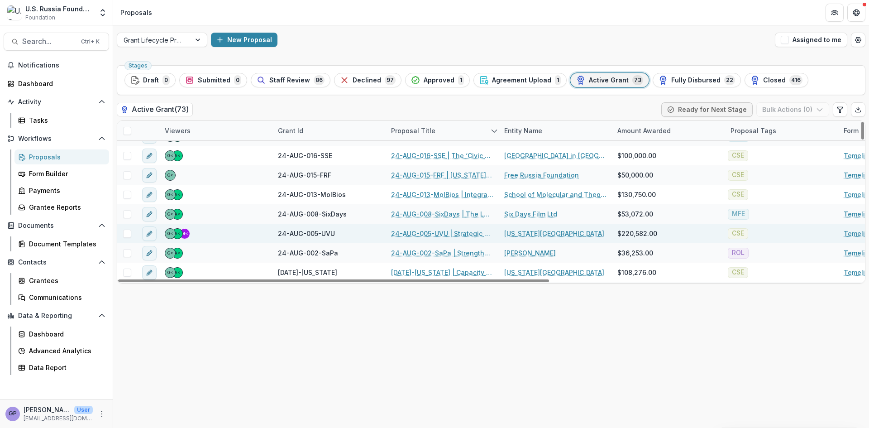
click at [421, 233] on link "24-AUG-005-UVU | Strategic Pivot: Russian Language, Area Studies and Civil Soci…" at bounding box center [442, 234] width 102 height 10
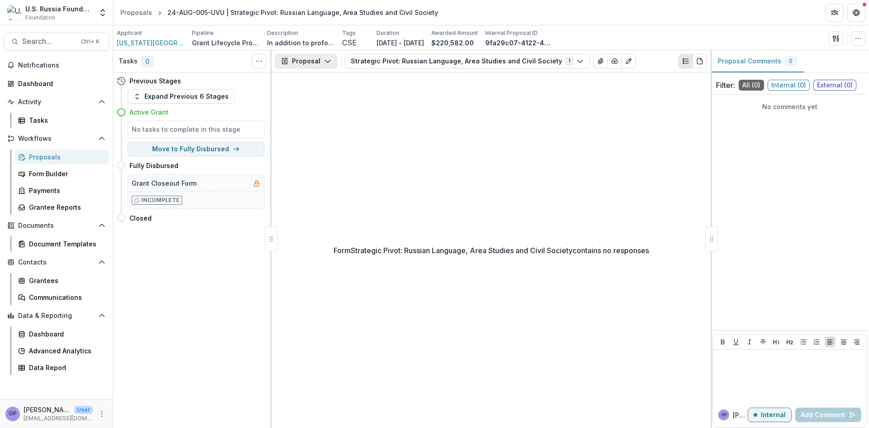
click at [327, 60] on icon "button" at bounding box center [327, 60] width 7 height 7
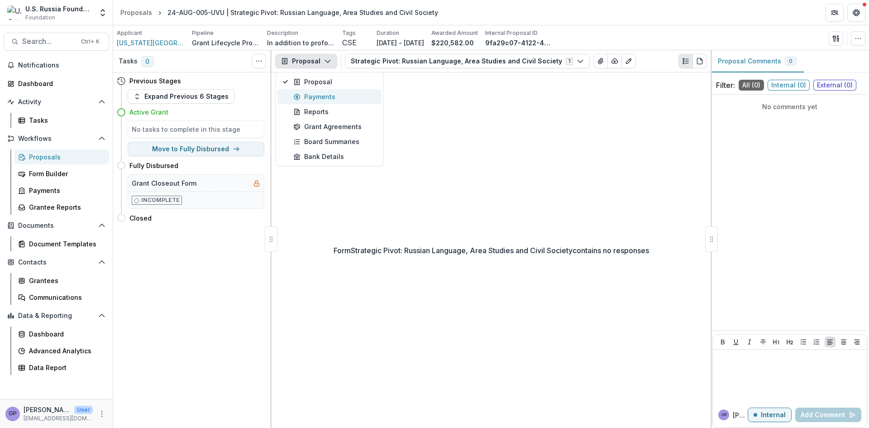
click at [322, 92] on div "Payments" at bounding box center [334, 97] width 83 height 10
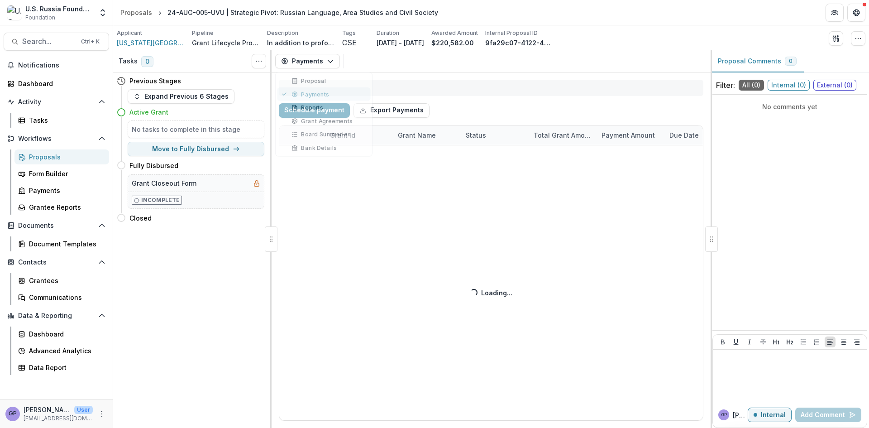
select select "******"
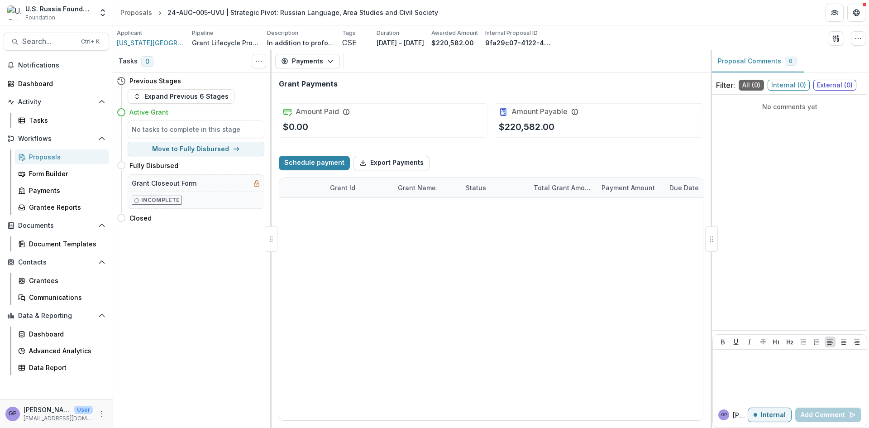
select select "******"
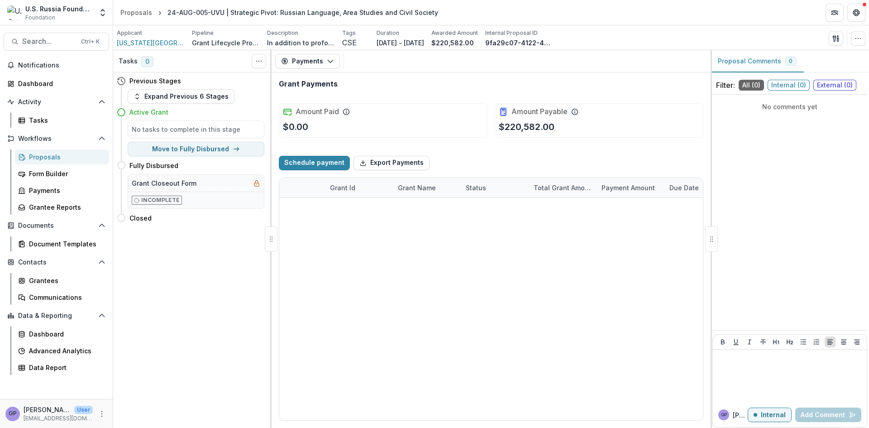
select select "******"
click at [46, 155] on div "Proposals" at bounding box center [65, 157] width 73 height 10
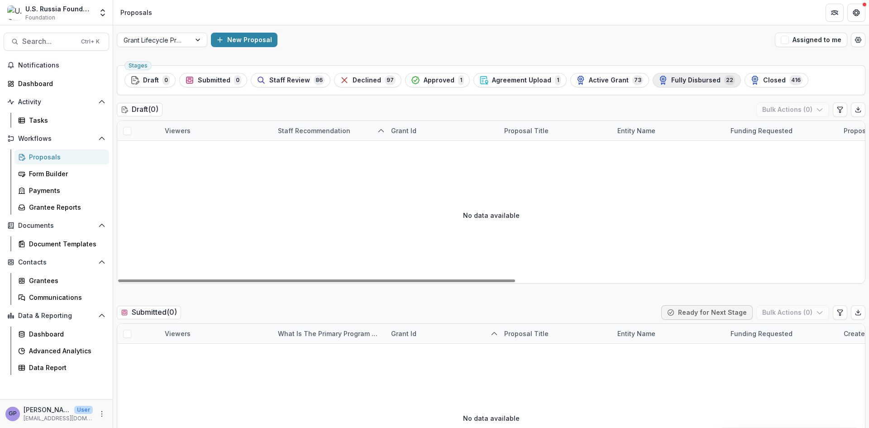
click at [681, 80] on span "Fully Disbursed" at bounding box center [695, 80] width 49 height 8
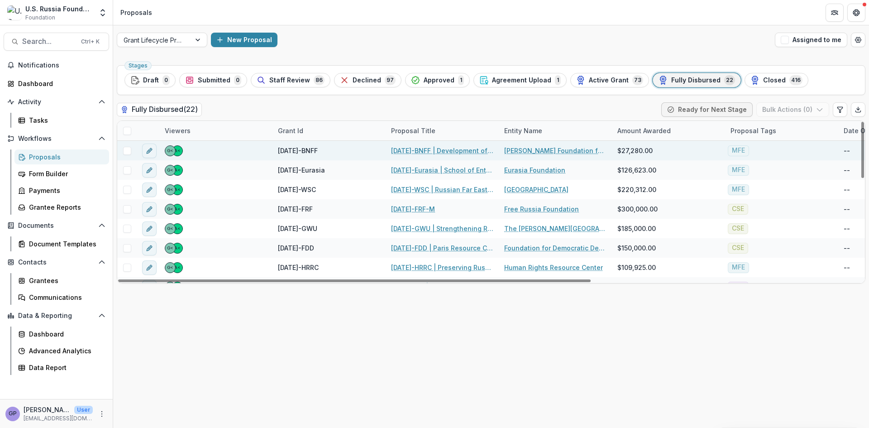
click at [417, 148] on link "[DATE]-BNFF | Development of the Media Studies Program" at bounding box center [442, 151] width 102 height 10
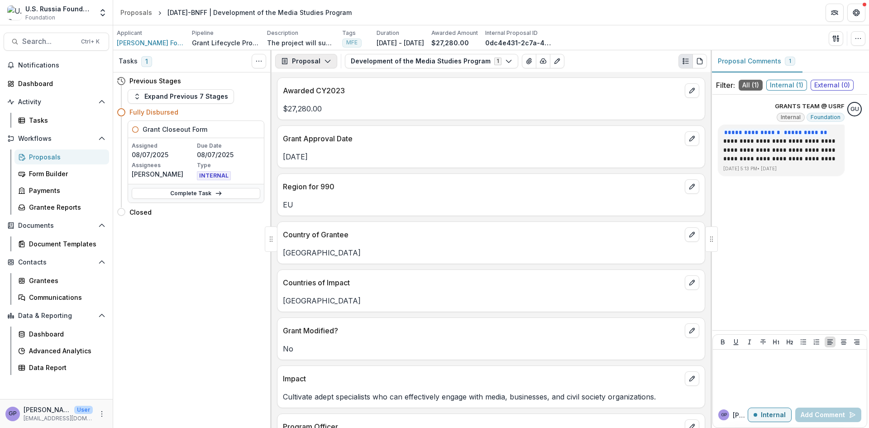
click at [330, 59] on button "Proposal" at bounding box center [306, 61] width 62 height 14
click at [320, 124] on div "Grant Agreements" at bounding box center [334, 127] width 83 height 10
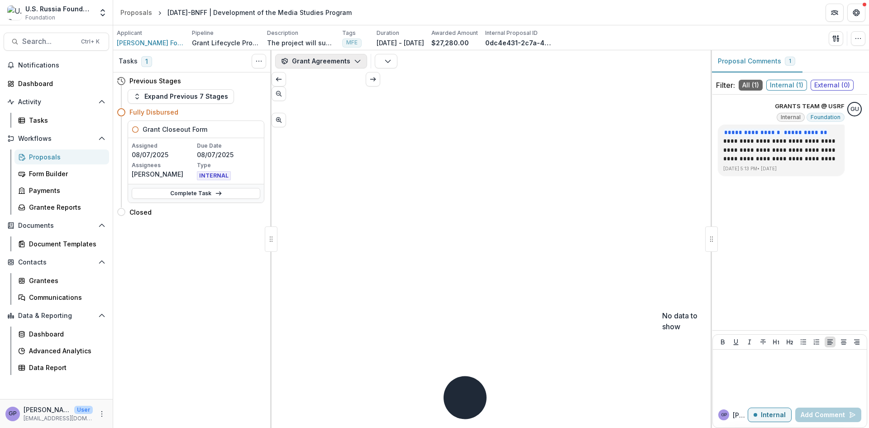
click at [354, 57] on icon "button" at bounding box center [357, 60] width 7 height 7
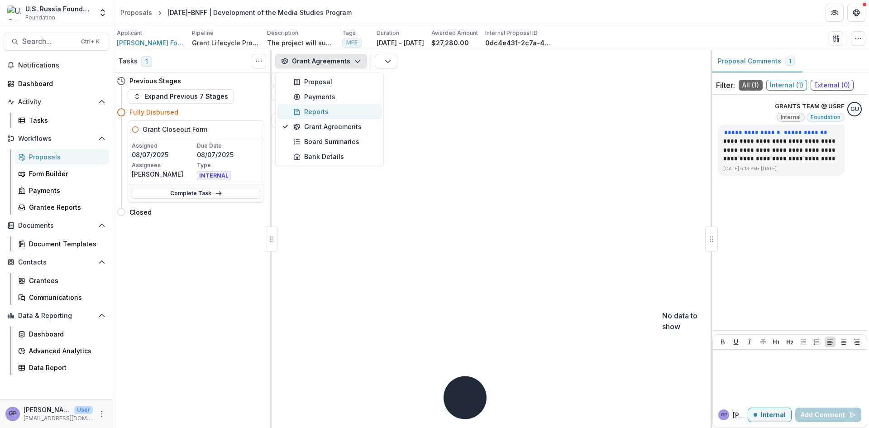
click at [322, 109] on div "Reports" at bounding box center [334, 112] width 83 height 10
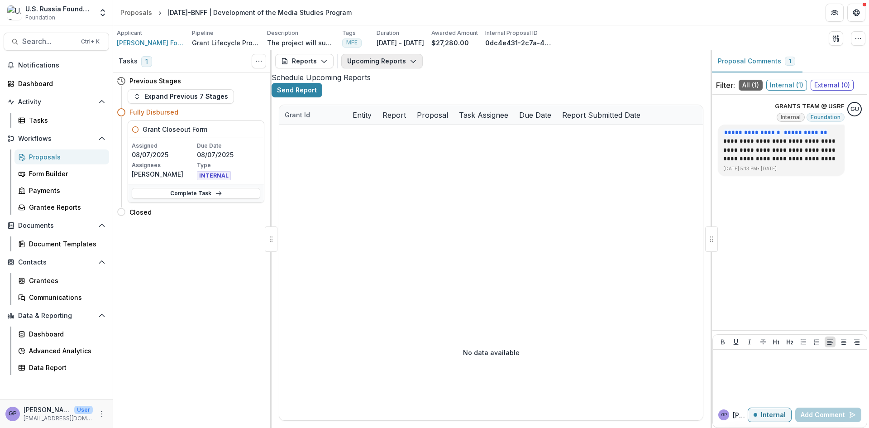
click at [410, 58] on icon "button" at bounding box center [413, 60] width 7 height 7
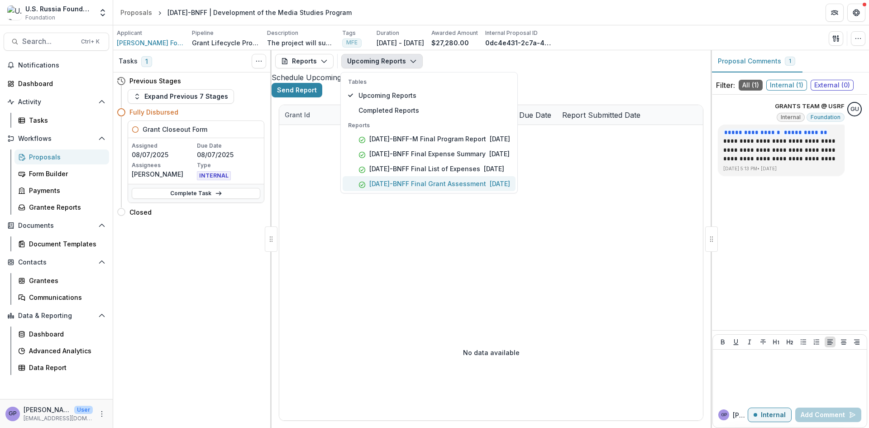
click at [408, 181] on p "23-AUG-33-BNFF Final Grant Assessment" at bounding box center [427, 184] width 117 height 10
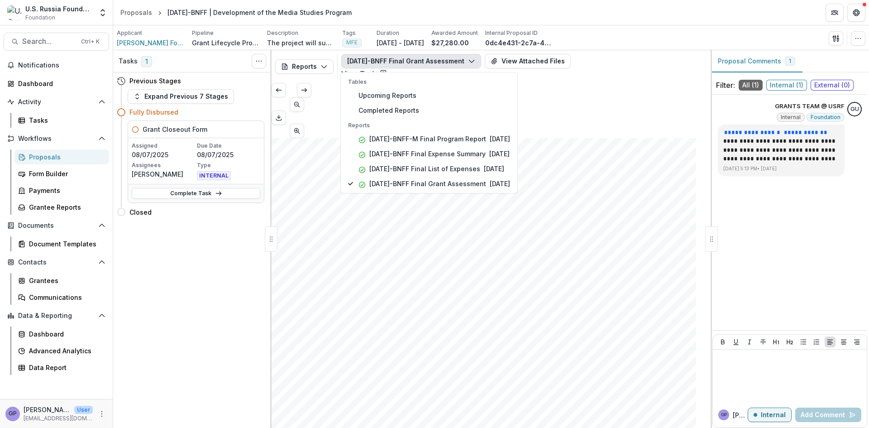
click at [387, 69] on link "View Task" at bounding box center [364, 73] width 46 height 9
